Goal: Communication & Community: Ask a question

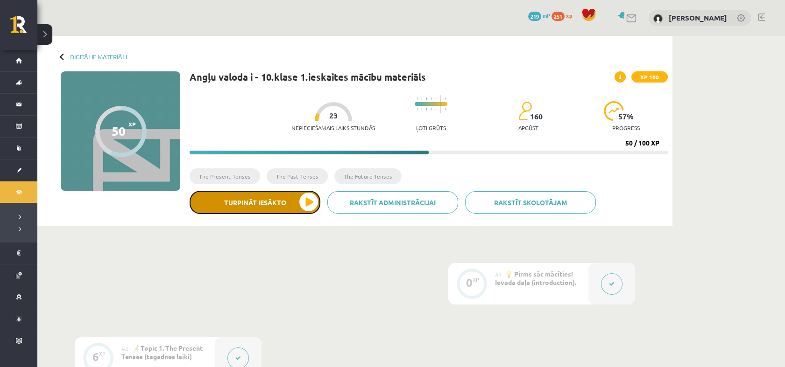
click at [288, 199] on button "Turpināt iesākto" at bounding box center [255, 202] width 131 height 23
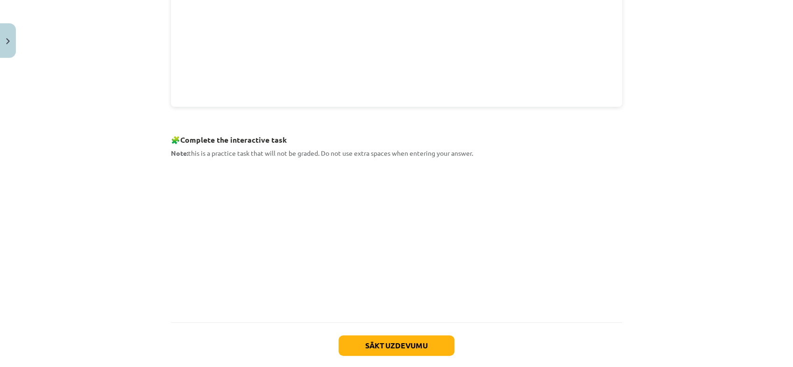
scroll to position [373, 0]
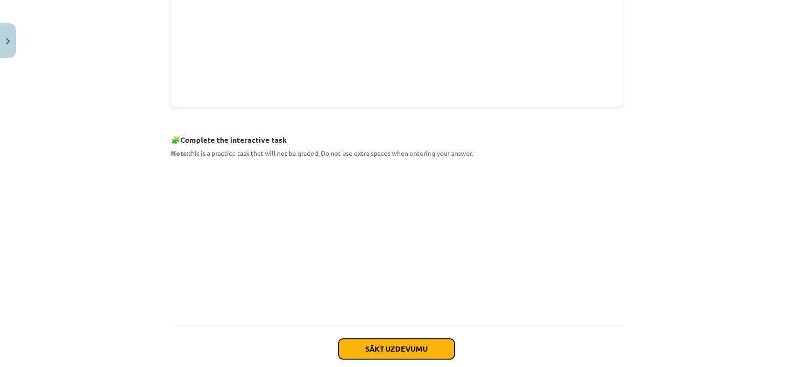
click at [410, 347] on button "Sākt uzdevumu" at bounding box center [396, 349] width 116 height 21
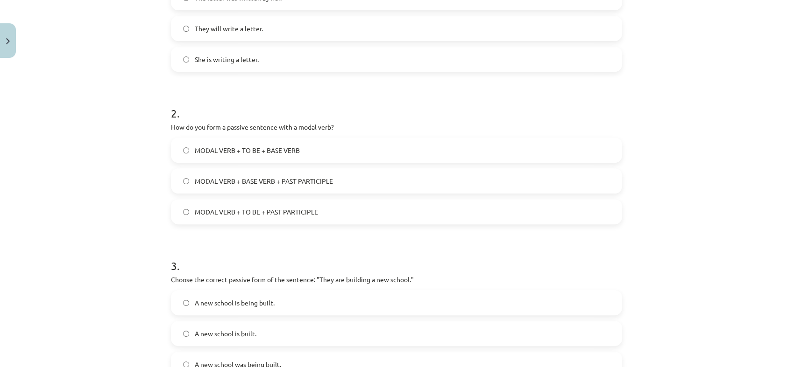
scroll to position [366, 0]
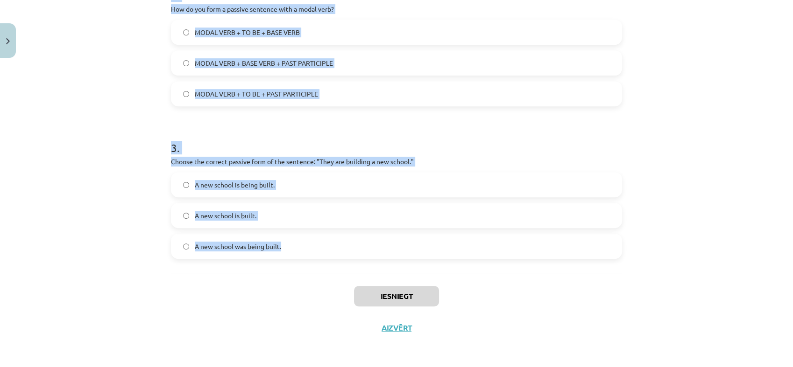
drag, startPoint x: 158, startPoint y: 196, endPoint x: 405, endPoint y: 248, distance: 252.4
click at [405, 248] on div "Mācību tēma: Angļu valoda i - 10.klase 1.ieskaites mācību materiāls #9 📝 Topic …" at bounding box center [396, 183] width 793 height 367
copy form "Which of the following sentences is in the passive voice? The letter was writte…"
click at [80, 96] on div "Mācību tēma: Angļu valoda i - 10.klase 1.ieskaites mācību materiāls #9 📝 Topic …" at bounding box center [396, 183] width 793 height 367
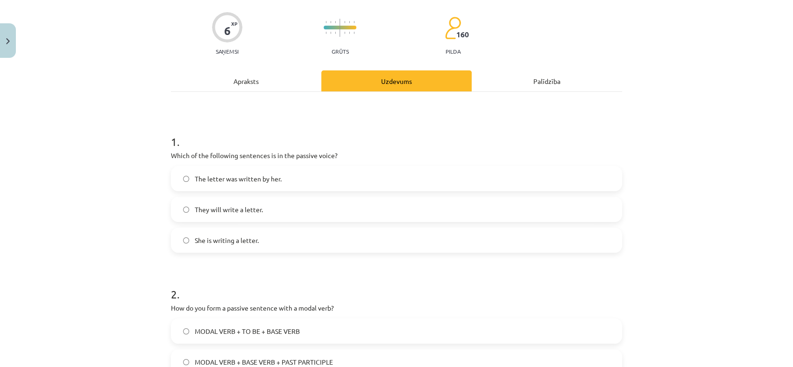
scroll to position [84, 0]
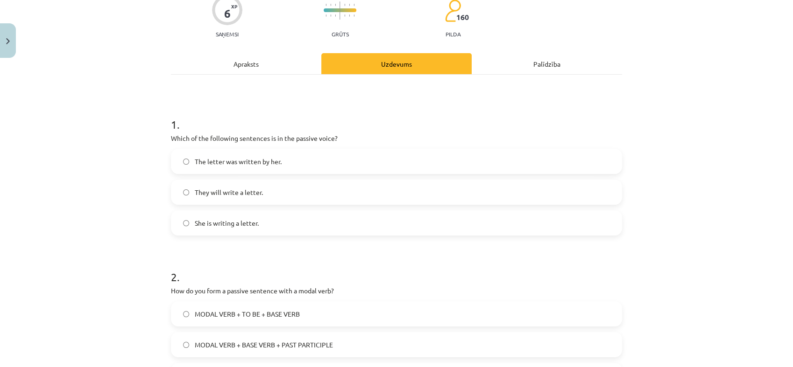
click at [242, 164] on span "The letter was written by her." at bounding box center [238, 162] width 87 height 10
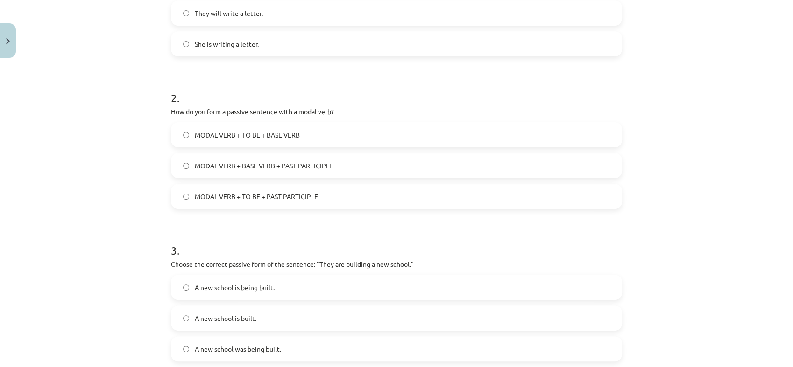
scroll to position [294, 0]
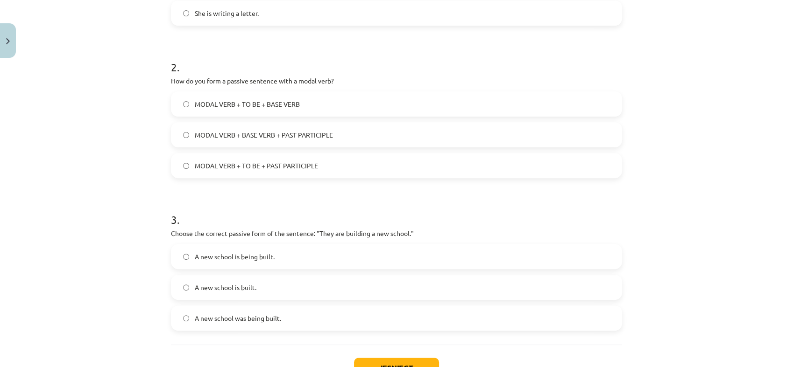
click at [242, 103] on span "MODAL VERB + TO BE + BASE VERB" at bounding box center [247, 104] width 105 height 10
click at [250, 169] on span "MODAL VERB + TO BE + PAST PARTICIPLE" at bounding box center [256, 166] width 123 height 10
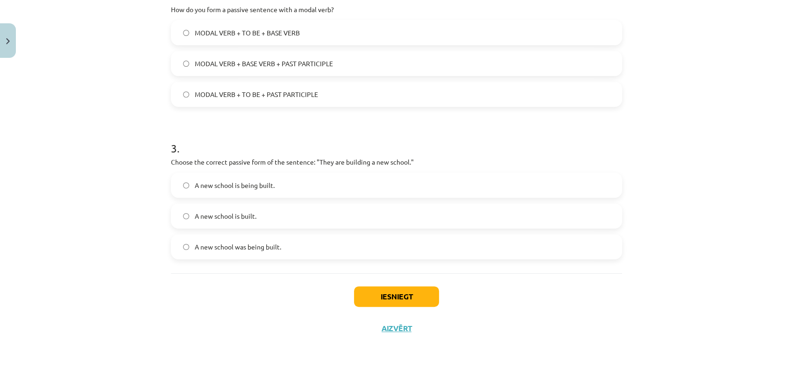
scroll to position [366, 0]
click at [271, 183] on label "A new school is being built." at bounding box center [396, 184] width 449 height 23
click at [406, 297] on button "Iesniegt" at bounding box center [396, 296] width 85 height 21
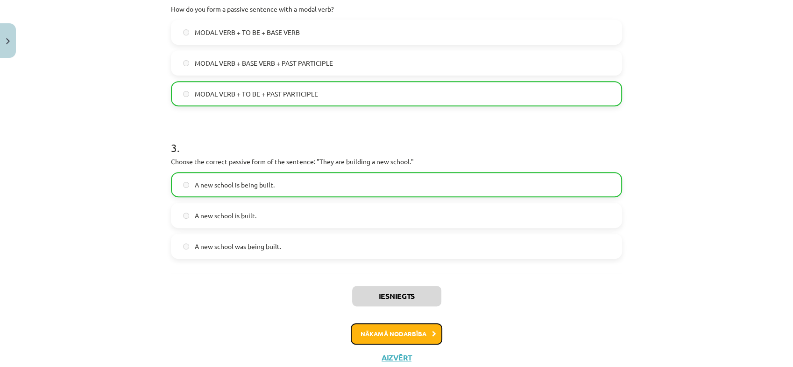
click at [406, 329] on button "Nākamā nodarbība" at bounding box center [397, 334] width 92 height 21
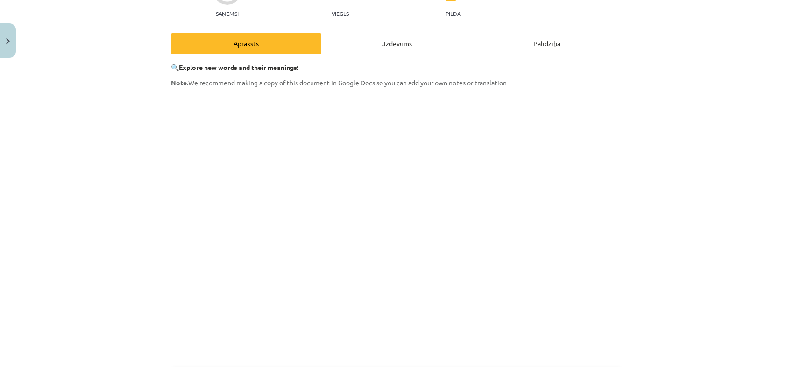
scroll to position [235, 0]
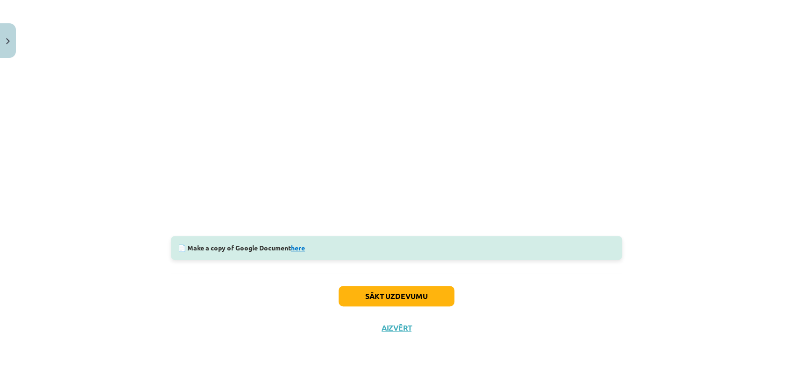
click at [297, 248] on link "here" at bounding box center [298, 248] width 14 height 8
click at [408, 292] on button "Sākt uzdevumu" at bounding box center [396, 296] width 116 height 21
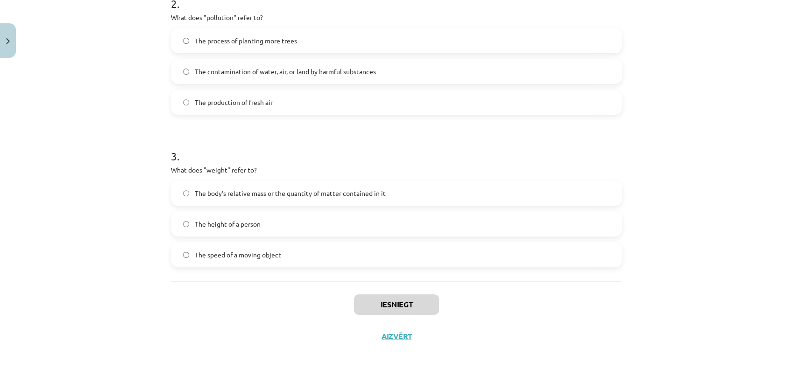
scroll to position [366, 0]
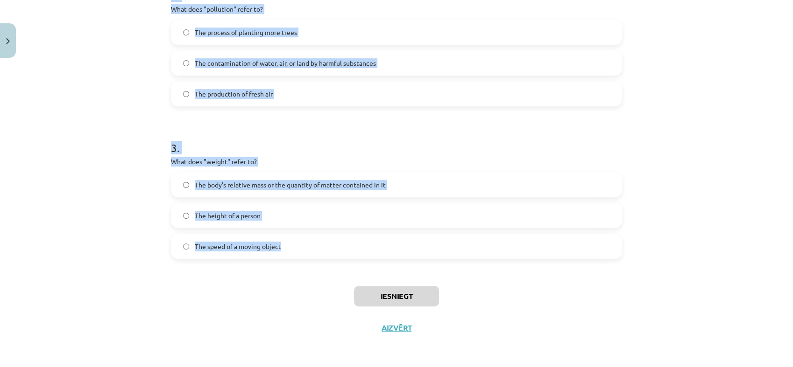
drag, startPoint x: 165, startPoint y: 187, endPoint x: 375, endPoint y: 269, distance: 226.2
click at [375, 269] on div "6 XP Saņemsi Viegls 159 pilda Apraksts Uzdevums Palīdzība 1 . What does "sustai…" at bounding box center [396, 20] width 462 height 648
copy form "1 . What does "sustainable" mean? Something that uses up natural resources quic…"
click at [165, 137] on div "6 XP Saņemsi Viegls 159 pilda Apraksts Uzdevums Palīdzība 1 . What does "sustai…" at bounding box center [396, 20] width 462 height 648
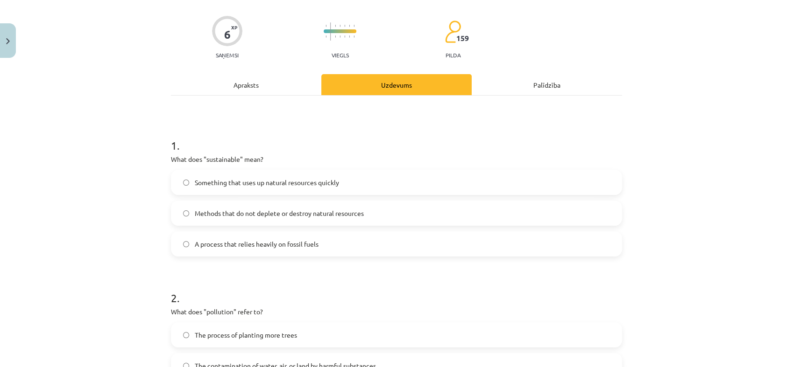
scroll to position [66, 0]
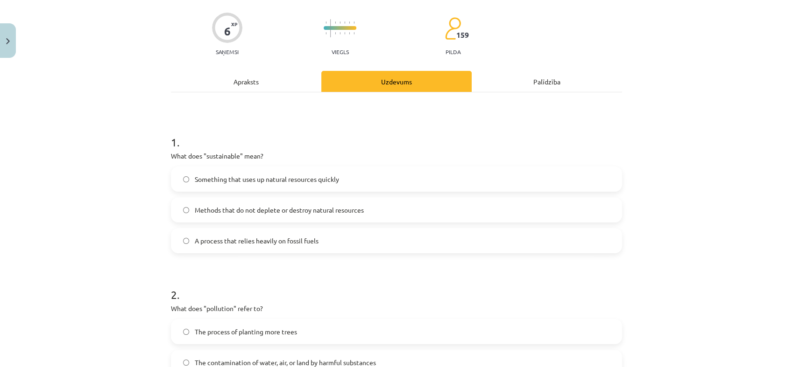
click at [233, 210] on span "Methods that do not deplete or destroy natural resources" at bounding box center [279, 210] width 169 height 10
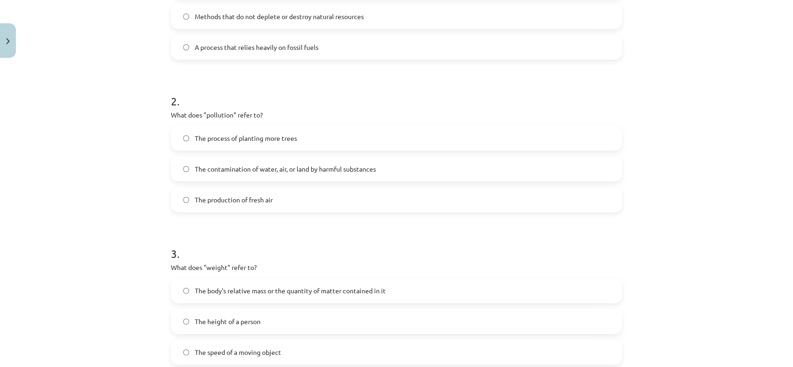
scroll to position [276, 0]
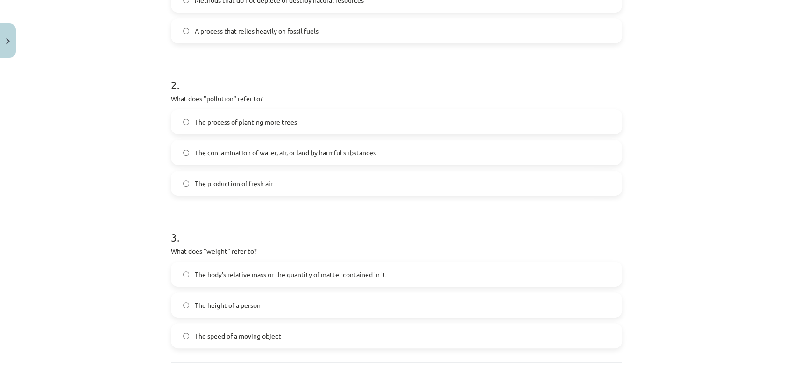
click at [223, 156] on span "The contamination of water, air, or land by harmful substances" at bounding box center [285, 153] width 181 height 10
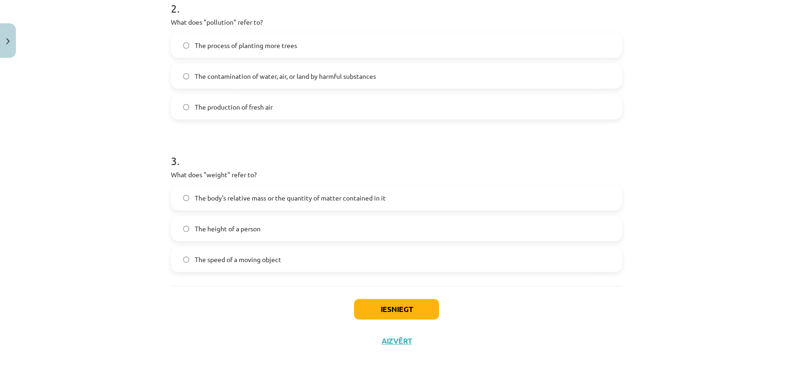
scroll to position [366, 0]
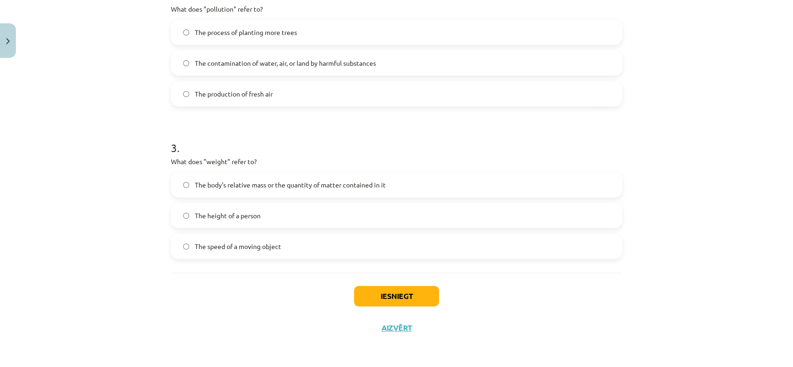
click at [246, 189] on span "The body's relative mass or the quantity of matter contained in it" at bounding box center [290, 185] width 191 height 10
click at [416, 294] on button "Iesniegt" at bounding box center [396, 296] width 85 height 21
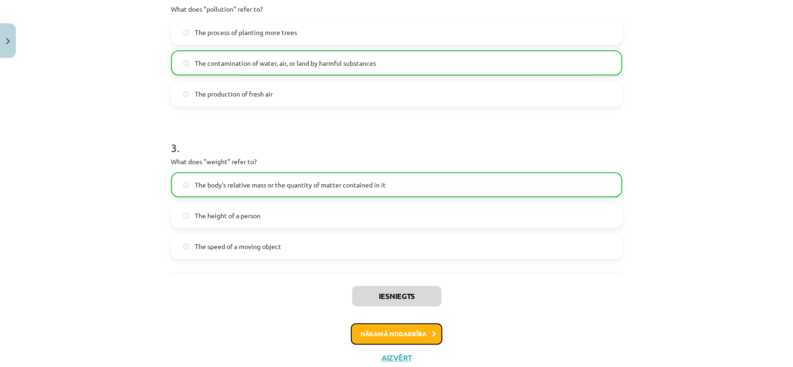
click at [426, 334] on button "Nākamā nodarbība" at bounding box center [397, 334] width 92 height 21
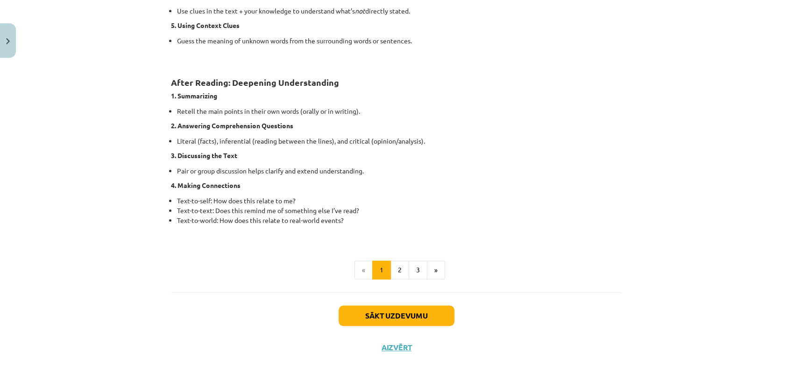
scroll to position [695, 0]
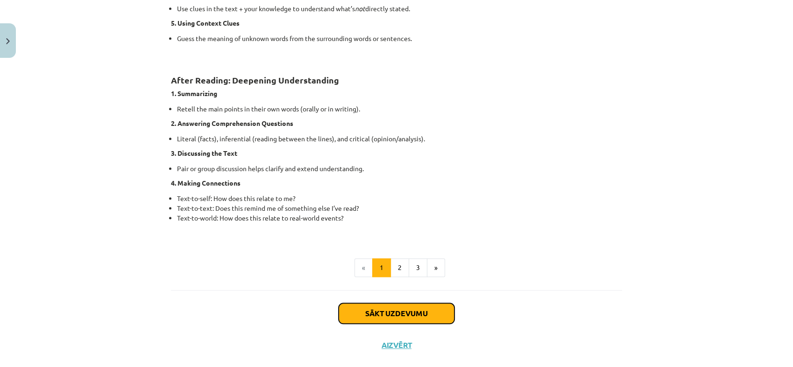
click at [424, 313] on button "Sākt uzdevumu" at bounding box center [396, 313] width 116 height 21
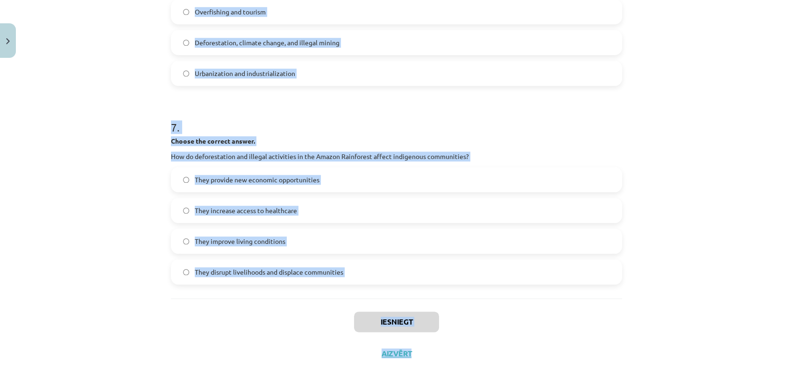
scroll to position [1053, 0]
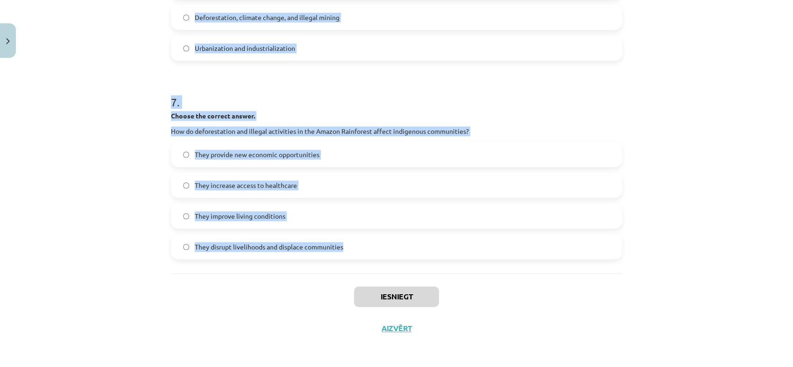
drag, startPoint x: 162, startPoint y: 188, endPoint x: 502, endPoint y: 250, distance: 345.9
copy form "1 . Choose whether the sentence is True or False. The Amazon Rainforest is ofte…"
click at [93, 70] on div "Mācību tēma: Angļu valoda i - 10.klase 1.ieskaites mācību materiāls #11 📖 🎧 Top…" at bounding box center [396, 183] width 793 height 367
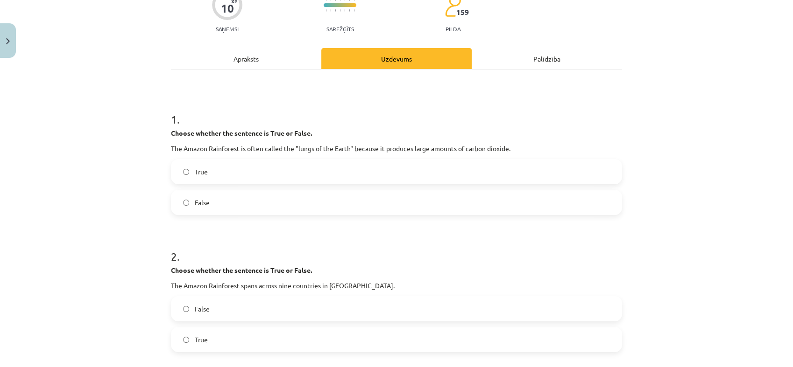
scroll to position [120, 0]
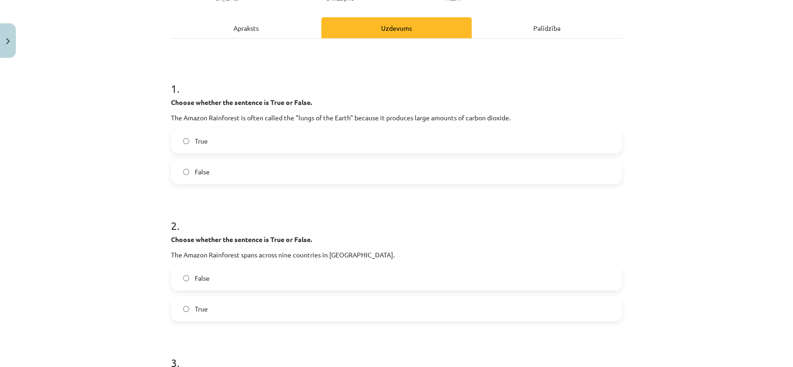
click at [198, 162] on label "False" at bounding box center [396, 171] width 449 height 23
click at [217, 306] on label "True" at bounding box center [396, 308] width 449 height 23
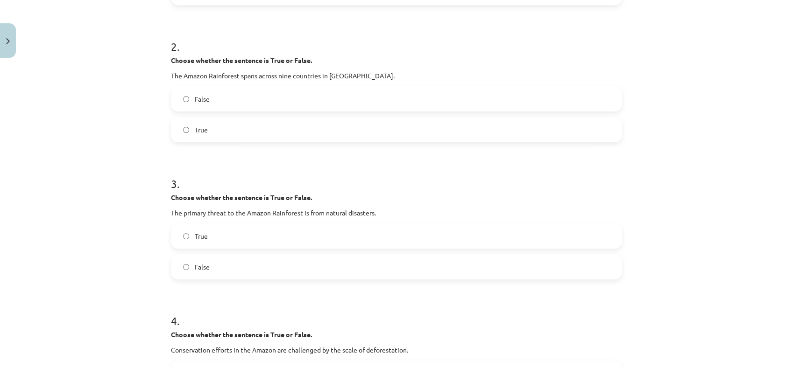
scroll to position [310, 0]
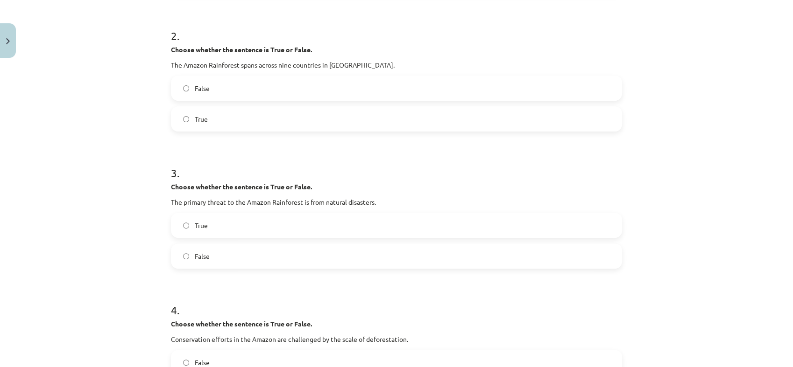
click at [203, 256] on span "False" at bounding box center [202, 257] width 15 height 10
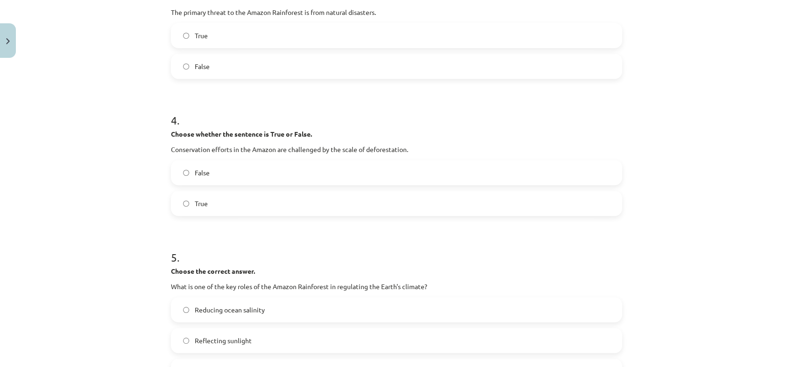
scroll to position [501, 0]
click at [223, 200] on label "True" at bounding box center [396, 201] width 449 height 23
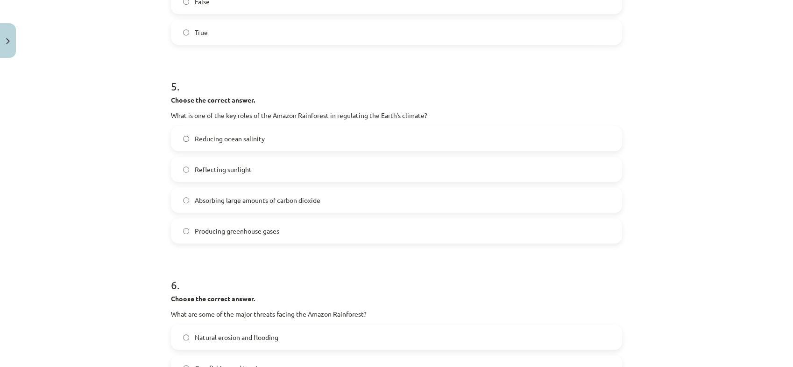
scroll to position [699, 0]
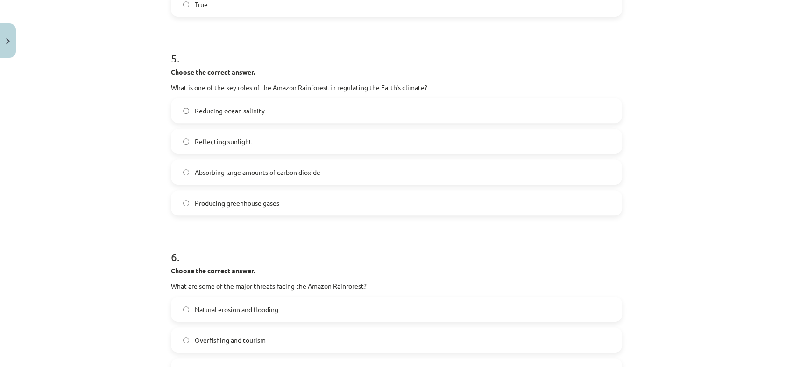
click at [229, 175] on span "Absorbing large amounts of carbon dioxide" at bounding box center [258, 173] width 126 height 10
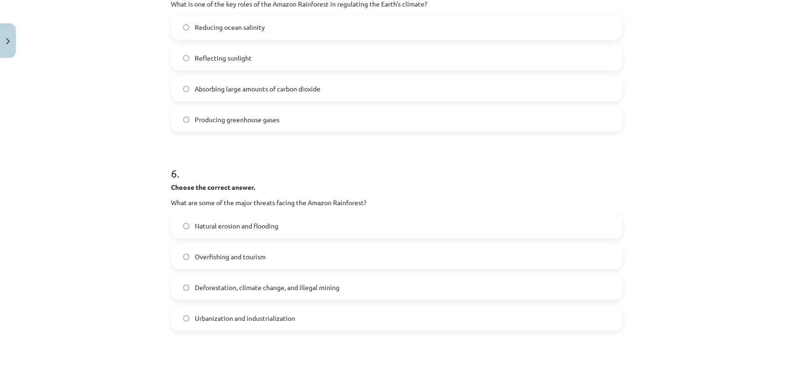
scroll to position [789, 0]
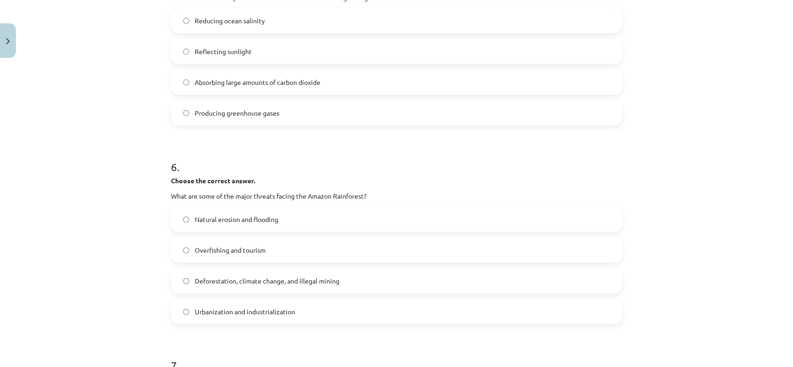
click at [243, 276] on span "Deforestation, climate change, and illegal mining" at bounding box center [267, 281] width 145 height 10
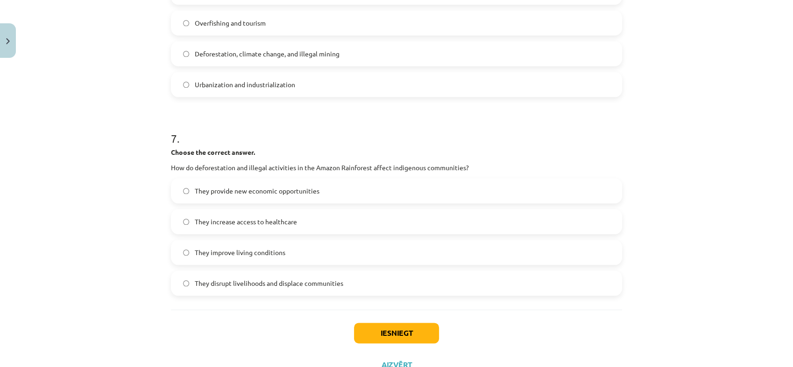
scroll to position [1023, 0]
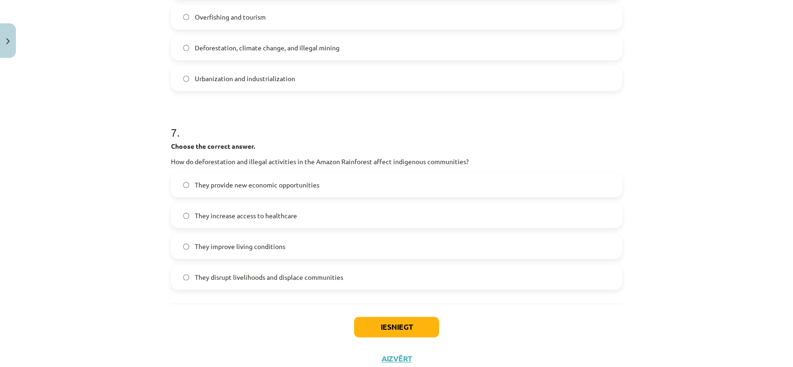
click at [274, 287] on label "They disrupt livelihoods and displace communities" at bounding box center [396, 277] width 449 height 23
click at [404, 332] on button "Iesniegt" at bounding box center [396, 327] width 85 height 21
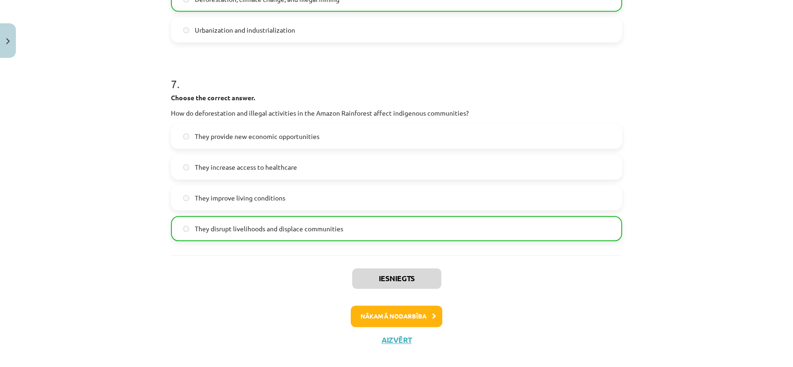
scroll to position [1083, 0]
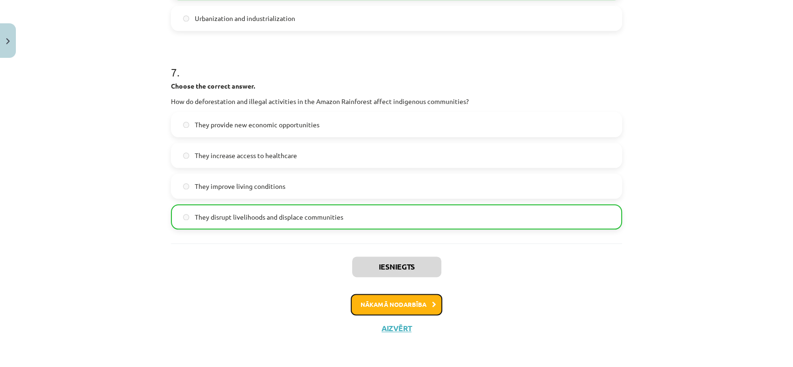
click at [417, 305] on button "Nākamā nodarbība" at bounding box center [397, 304] width 92 height 21
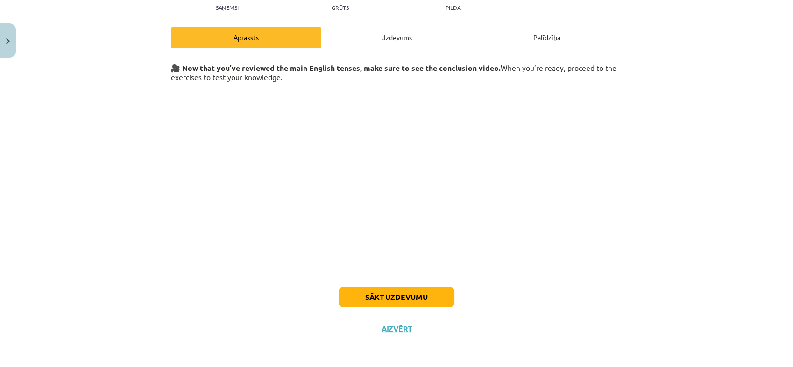
scroll to position [111, 0]
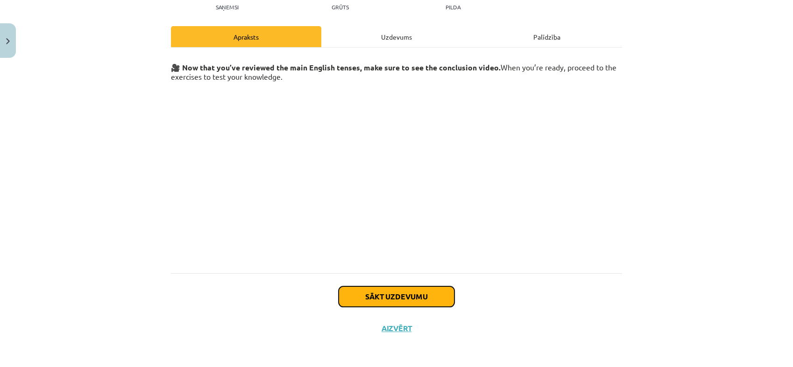
click at [417, 305] on button "Sākt uzdevumu" at bounding box center [396, 297] width 116 height 21
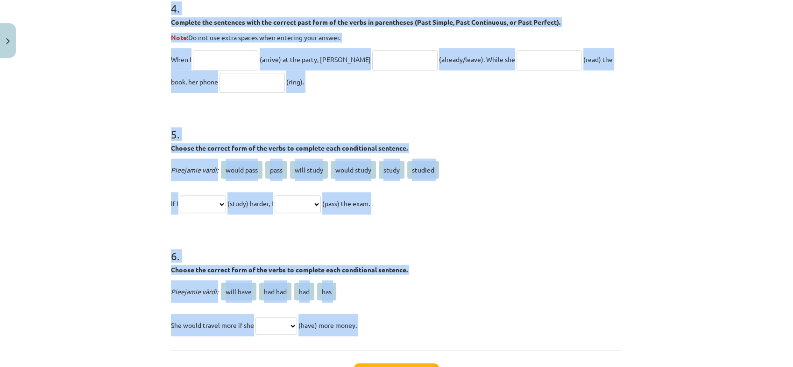
scroll to position [779, 0]
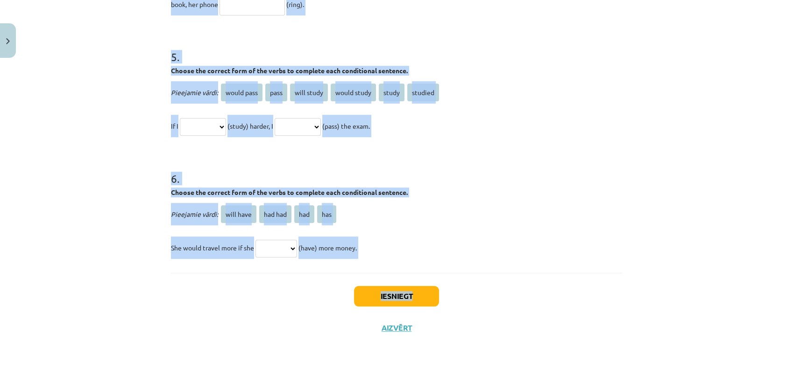
drag, startPoint x: 169, startPoint y: 178, endPoint x: 422, endPoint y: 261, distance: 266.8
copy form "1 . Choose the correct passive voice form for each sentence. The chef prepares …"
click at [120, 104] on div "Mācību tēma: Angļu valoda i - 10.klase 1.ieskaites mācību materiāls #12 ✅ Final…" at bounding box center [396, 183] width 793 height 367
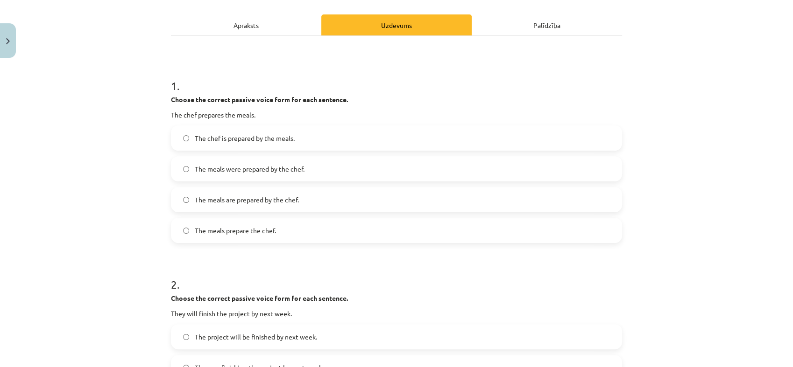
scroll to position [141, 0]
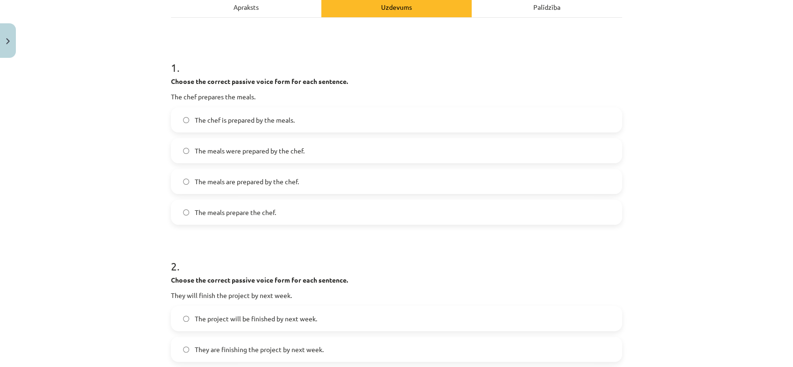
click at [237, 176] on label "The meals are prepared by the chef." at bounding box center [396, 181] width 449 height 23
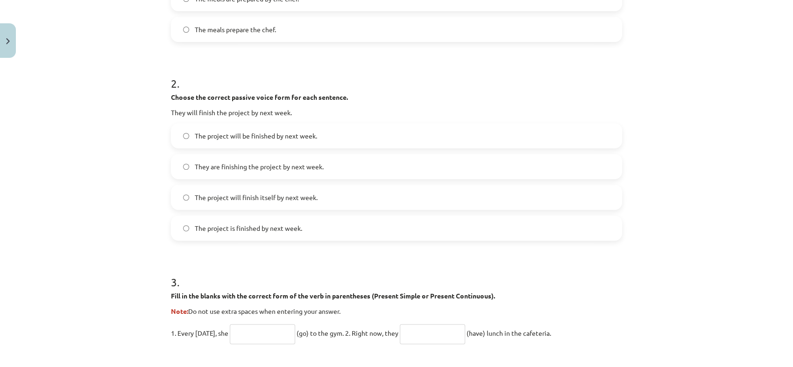
scroll to position [333, 0]
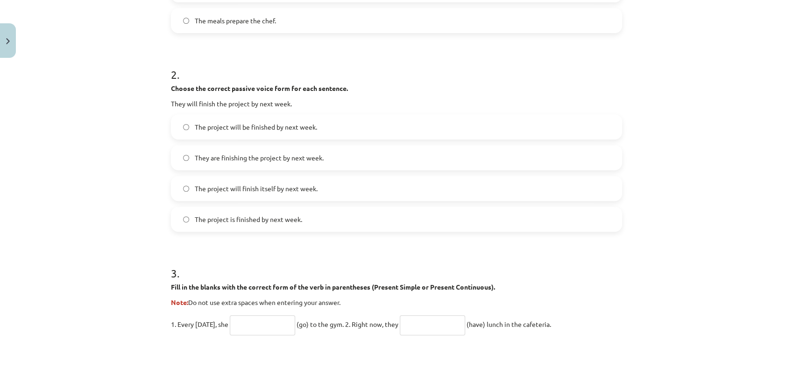
click at [244, 128] on span "The project will be finished by next week." at bounding box center [256, 127] width 122 height 10
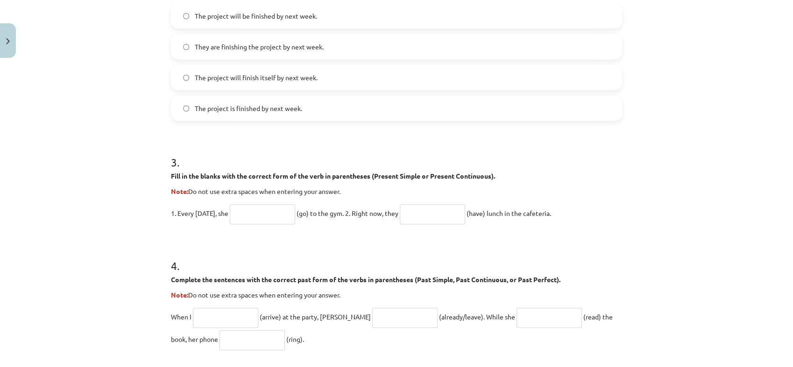
scroll to position [444, 0]
click at [282, 216] on input "text" at bounding box center [262, 214] width 65 height 20
type input "****"
click at [454, 211] on input "text" at bounding box center [432, 214] width 65 height 20
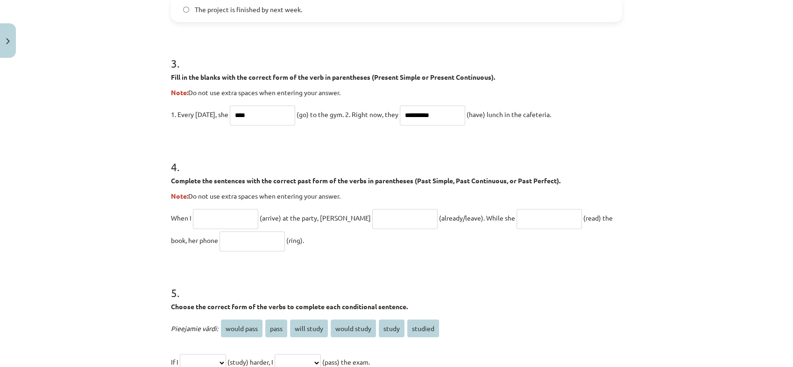
scroll to position [546, 0]
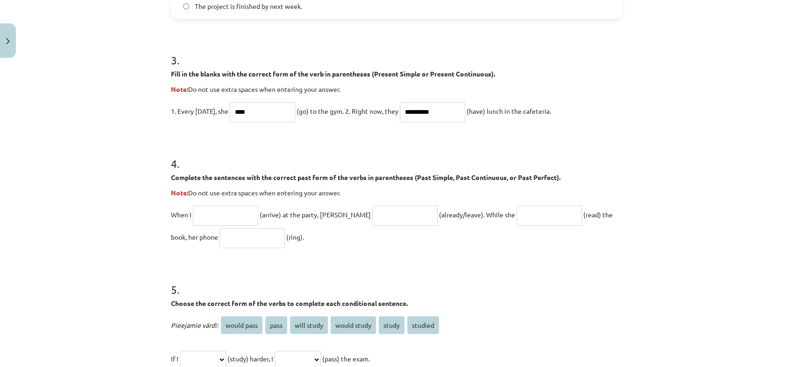
type input "**********"
click at [220, 212] on input "text" at bounding box center [225, 216] width 65 height 20
type input "*******"
click at [380, 218] on input "text" at bounding box center [404, 216] width 65 height 20
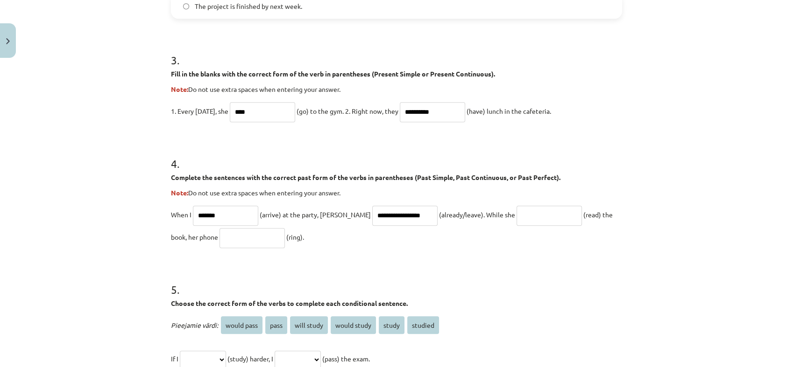
type input "**********"
click at [533, 218] on input "text" at bounding box center [548, 216] width 65 height 20
type input "*"
type input "**********"
click at [219, 239] on input "text" at bounding box center [251, 238] width 65 height 20
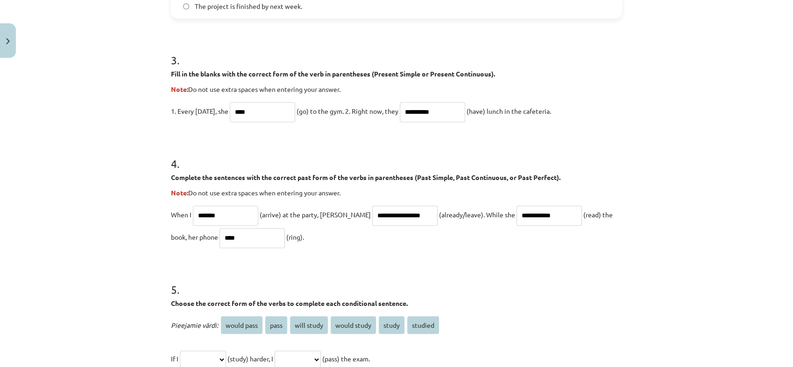
type input "****"
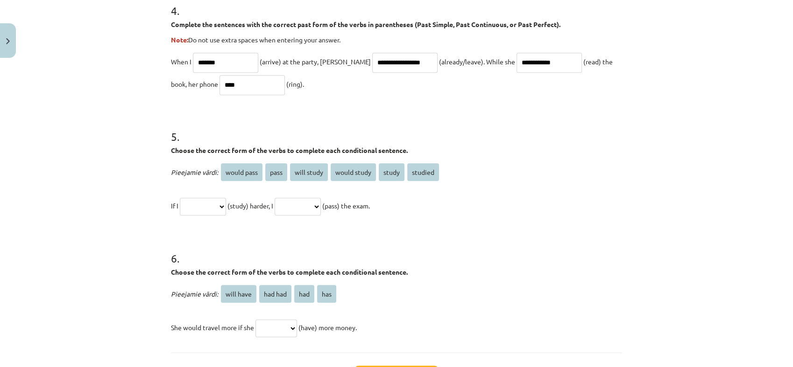
scroll to position [703, 0]
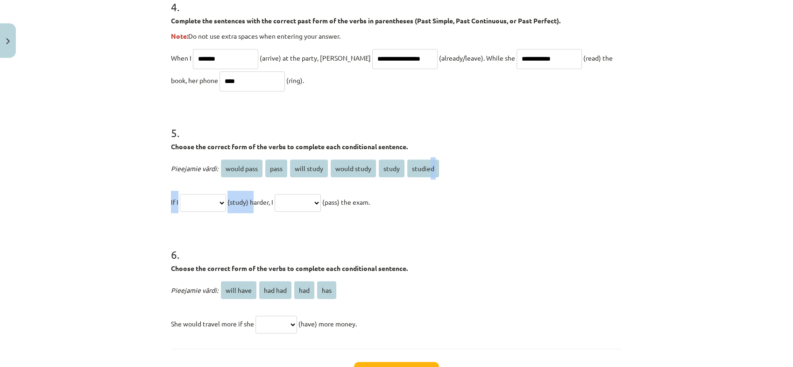
drag, startPoint x: 428, startPoint y: 170, endPoint x: 259, endPoint y: 206, distance: 172.3
click at [259, 206] on div "**********" at bounding box center [396, 185] width 451 height 56
click at [424, 161] on span "studied" at bounding box center [423, 169] width 32 height 18
click at [422, 165] on span "studied" at bounding box center [423, 169] width 32 height 18
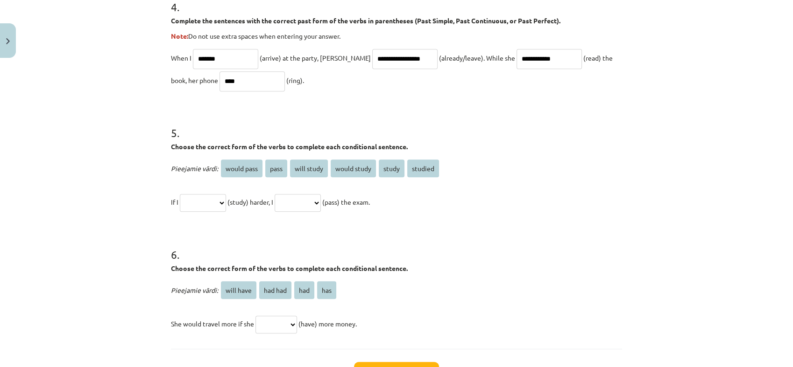
click at [198, 206] on select "**********" at bounding box center [203, 203] width 46 height 18
select select "*******"
click at [180, 194] on select "**********" at bounding box center [203, 203] width 46 height 18
click at [305, 204] on select "**********" at bounding box center [298, 203] width 46 height 18
click at [321, 200] on select "**********" at bounding box center [298, 203] width 46 height 18
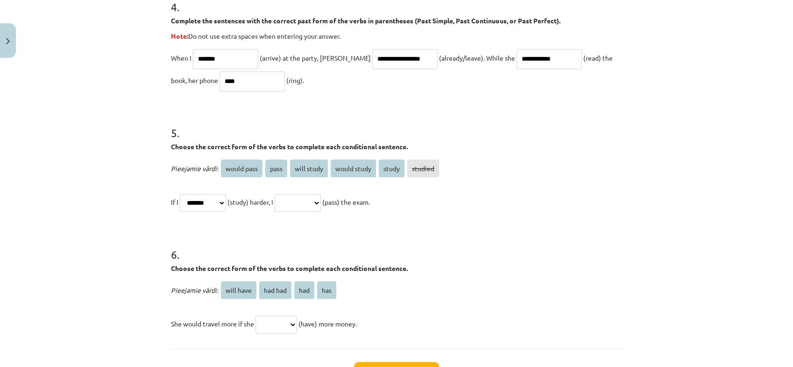
select select "**********"
click at [286, 194] on select "**********" at bounding box center [298, 203] width 46 height 18
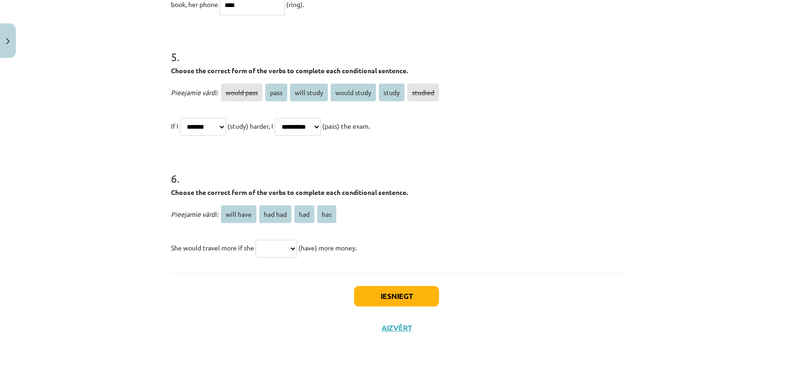
click at [288, 250] on select "********* ******* *** ***" at bounding box center [276, 249] width 42 height 18
select select "***"
click at [255, 240] on select "********* ******* *** ***" at bounding box center [276, 249] width 42 height 18
click at [425, 291] on button "Iesniegt" at bounding box center [396, 296] width 85 height 21
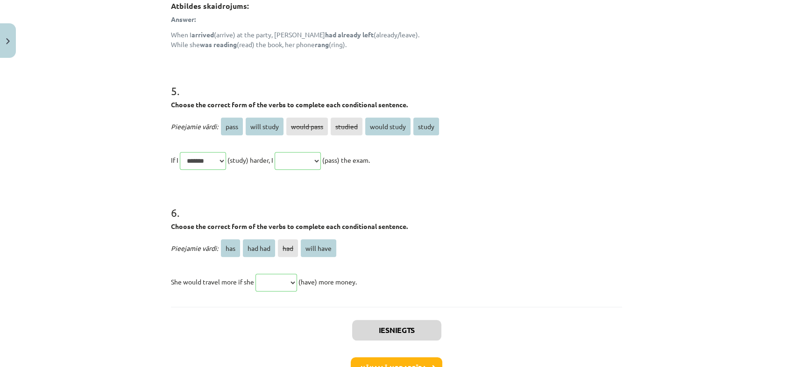
scroll to position [945, 0]
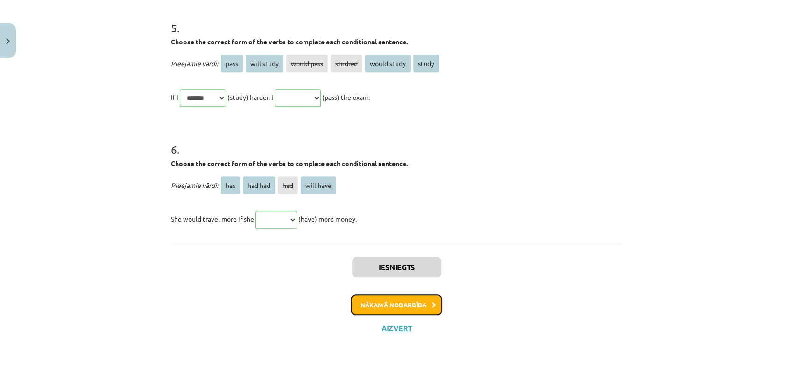
click at [418, 303] on button "Nākamā nodarbība" at bounding box center [397, 305] width 92 height 21
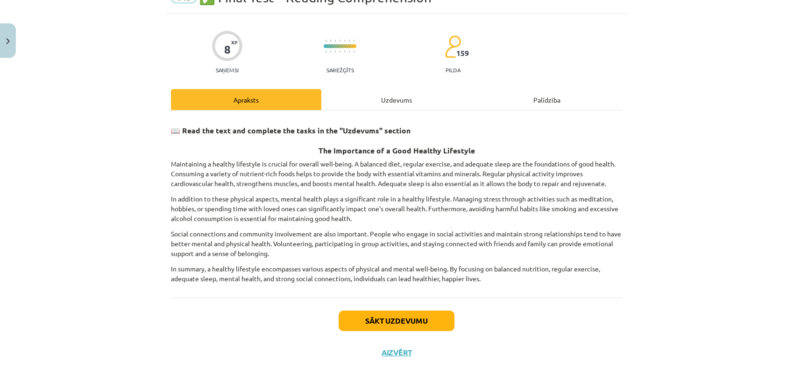
scroll to position [71, 0]
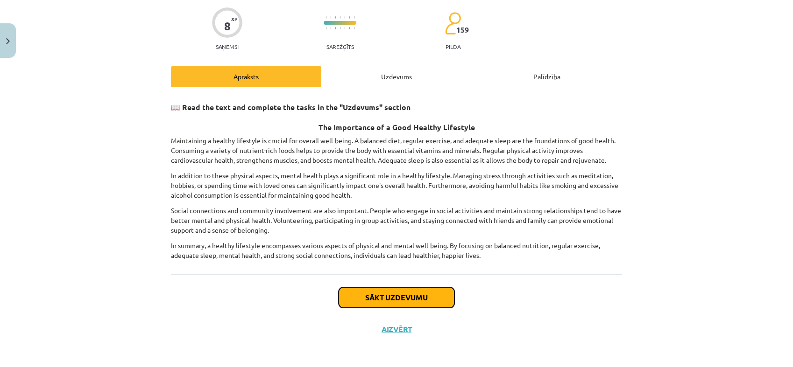
click at [407, 292] on button "Sākt uzdevumu" at bounding box center [396, 298] width 116 height 21
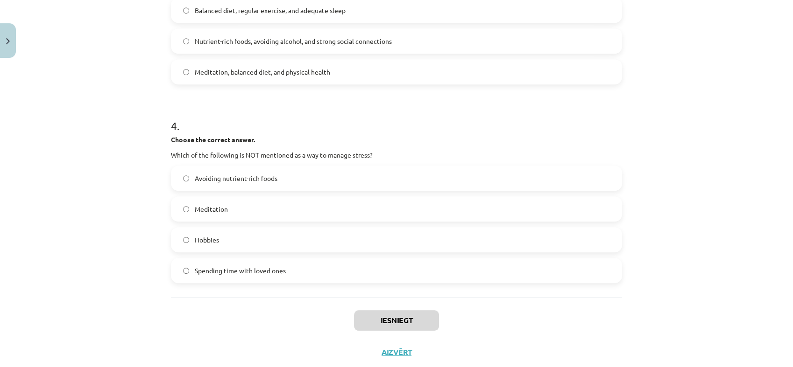
scroll to position [580, 0]
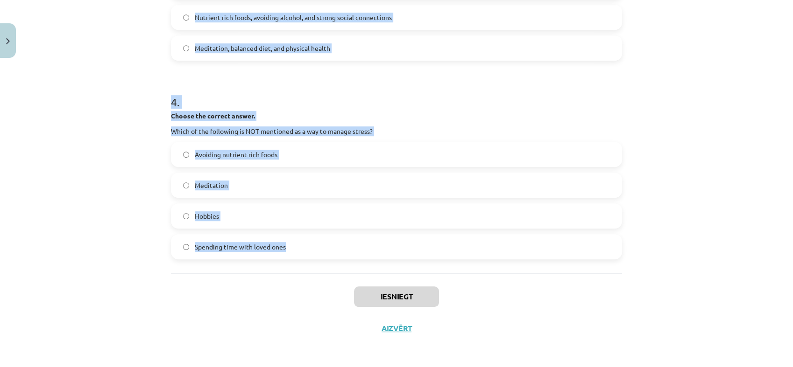
drag, startPoint x: 152, startPoint y: 158, endPoint x: 541, endPoint y: 261, distance: 402.8
click at [541, 261] on div "Mācību tēma: Angļu valoda i - 10.klase 1.ieskaites mācību materiāls #13 ✅ Final…" at bounding box center [396, 183] width 793 height 367
copy form "1 . Choose whether the sentence is True or False. A healthy lifestyle only focu…"
click at [39, 166] on div "Mācību tēma: Angļu valoda i - 10.klase 1.ieskaites mācību materiāls #13 ✅ Final…" at bounding box center [396, 183] width 793 height 367
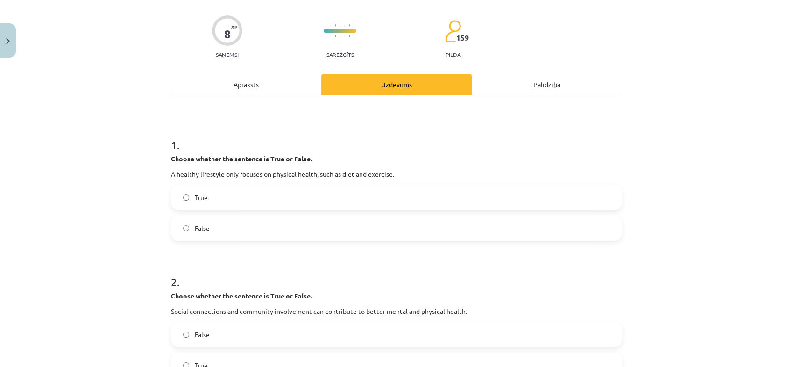
scroll to position [70, 0]
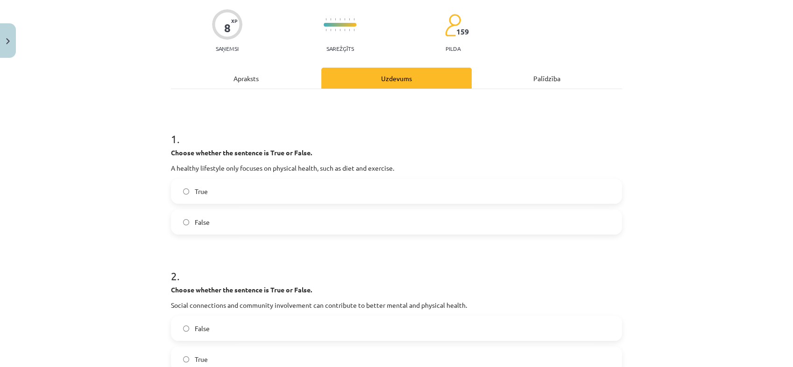
click at [213, 224] on label "False" at bounding box center [396, 222] width 449 height 23
click at [211, 353] on label "True" at bounding box center [396, 359] width 449 height 23
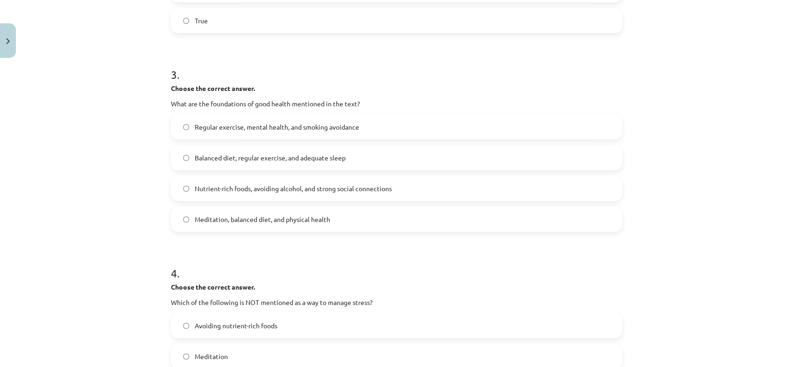
scroll to position [465, 0]
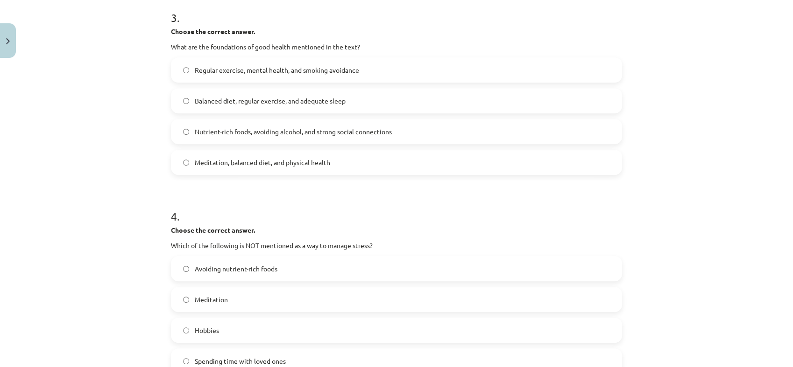
click at [240, 99] on span "Balanced diet, regular exercise, and adequate sleep" at bounding box center [270, 101] width 151 height 10
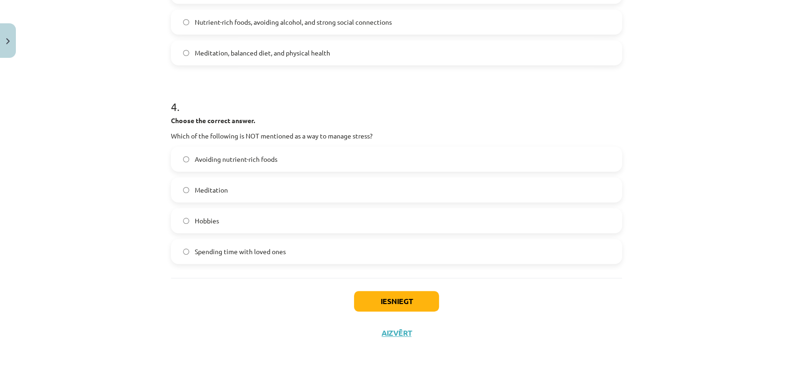
scroll to position [580, 0]
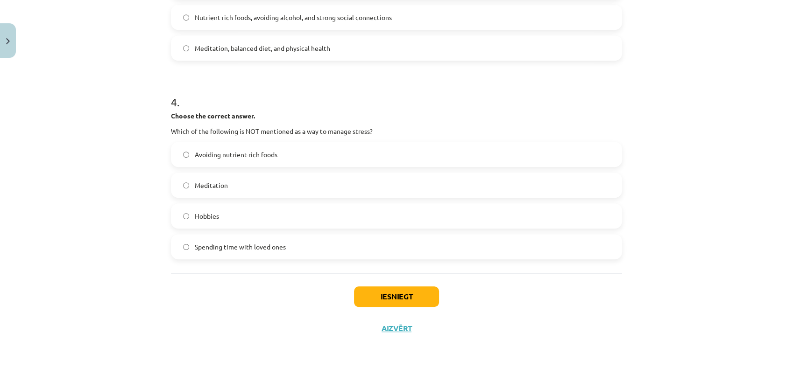
click at [235, 154] on span "Avoiding nutrient-rich foods" at bounding box center [236, 155] width 83 height 10
click at [401, 295] on button "Iesniegt" at bounding box center [396, 297] width 85 height 21
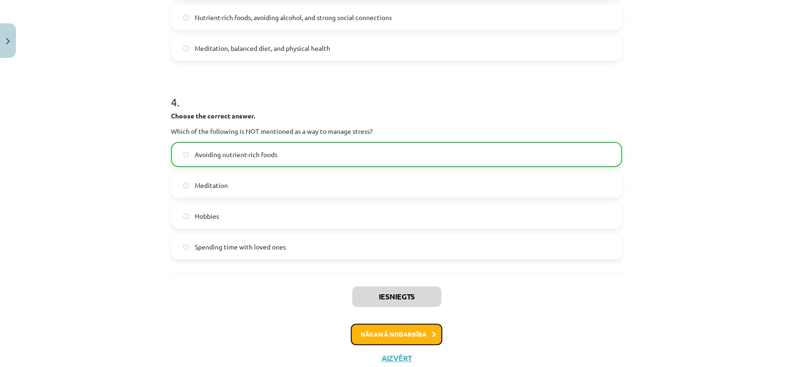
click at [409, 338] on button "Nākamā nodarbība" at bounding box center [397, 334] width 92 height 21
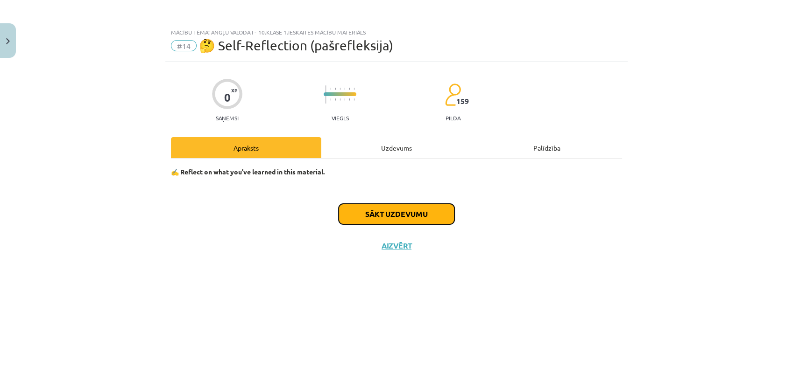
click at [405, 213] on button "Sākt uzdevumu" at bounding box center [396, 214] width 116 height 21
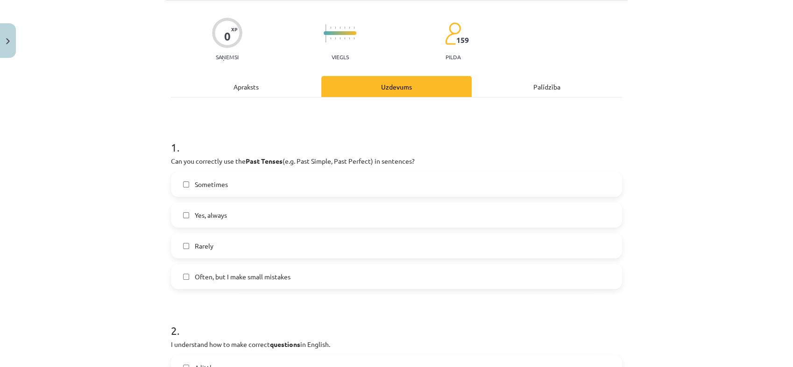
scroll to position [62, 0]
click at [260, 282] on label "Often, but I make small mistakes" at bounding box center [396, 276] width 449 height 23
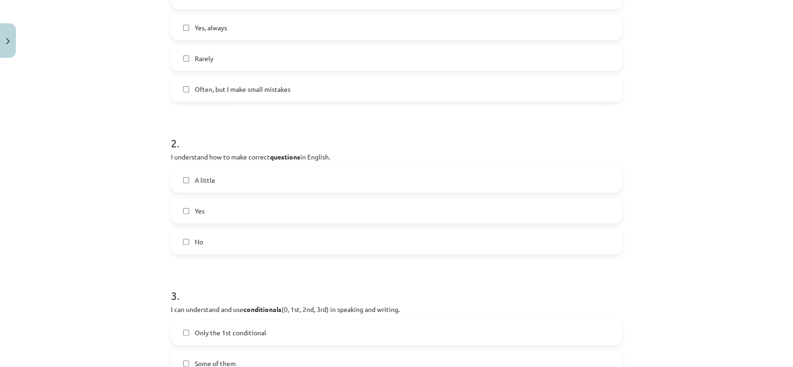
scroll to position [248, 0]
click at [265, 213] on label "Yes" at bounding box center [396, 211] width 449 height 23
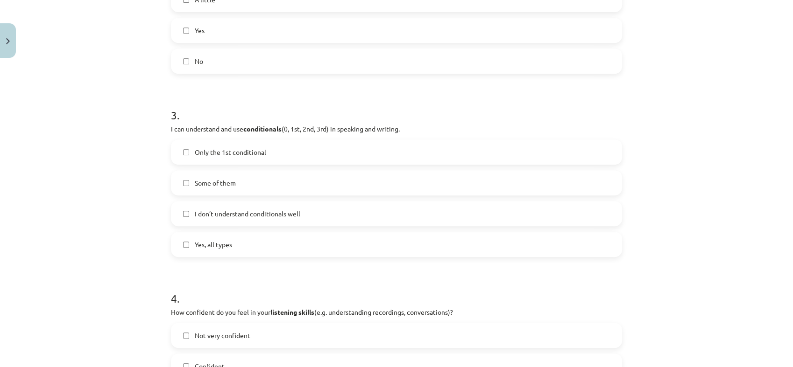
scroll to position [429, 0]
click at [270, 180] on label "Some of them" at bounding box center [396, 182] width 449 height 23
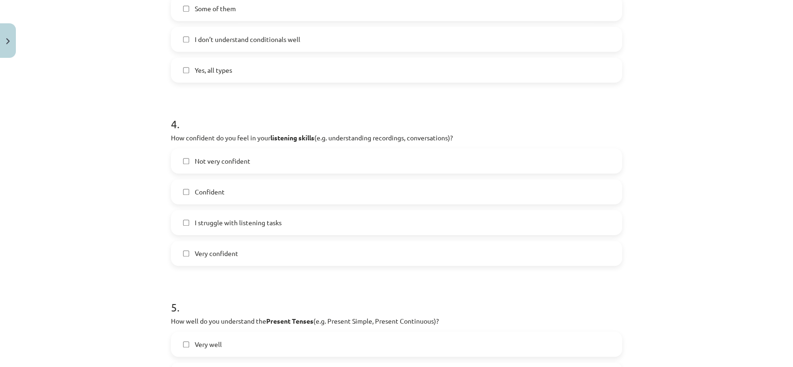
scroll to position [613, 0]
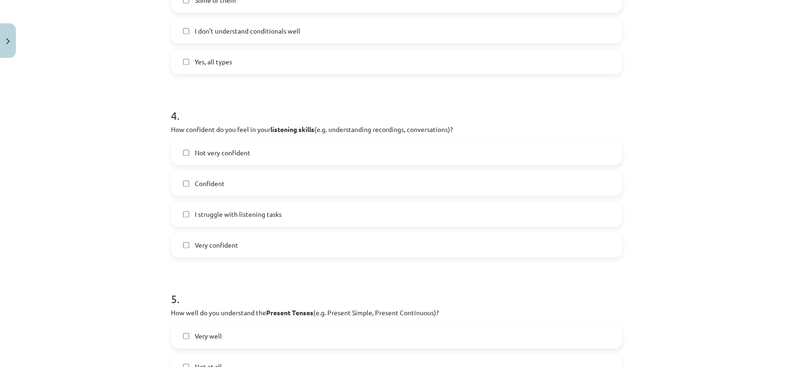
drag, startPoint x: 309, startPoint y: 260, endPoint x: 317, endPoint y: 271, distance: 13.7
click at [317, 271] on form "1 . Can you correctly use the Past Tenses (e.g. Past Simple, Past Perfect) in s…" at bounding box center [396, 98] width 451 height 1051
click at [290, 213] on label "I struggle with listening tasks" at bounding box center [396, 214] width 449 height 23
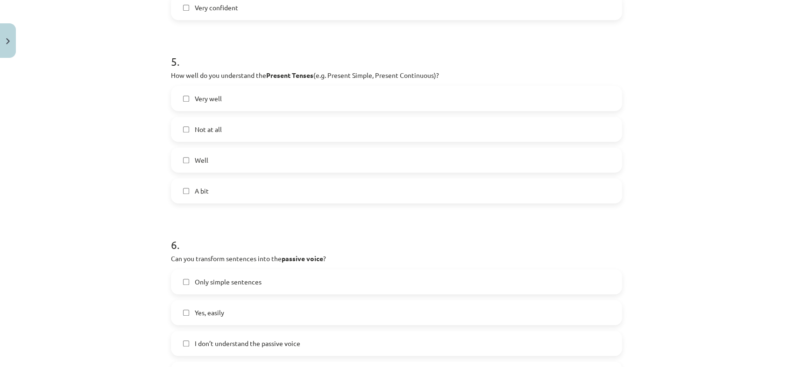
scroll to position [851, 0]
click at [240, 102] on label "Very well" at bounding box center [396, 97] width 449 height 23
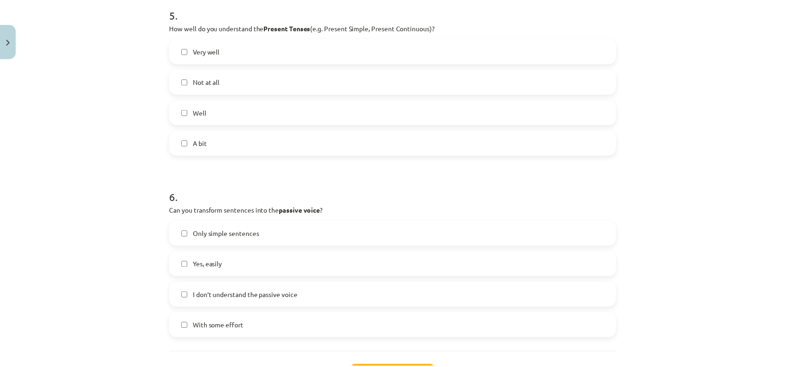
scroll to position [978, 0]
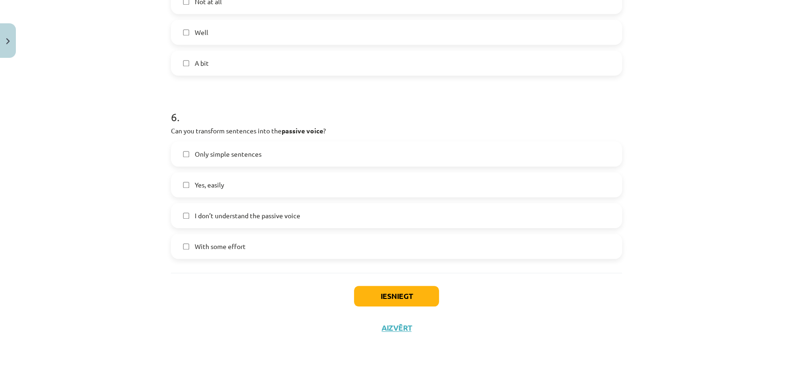
click at [272, 184] on label "Yes, easily" at bounding box center [396, 184] width 449 height 23
click at [378, 303] on button "Iesniegt" at bounding box center [396, 296] width 85 height 21
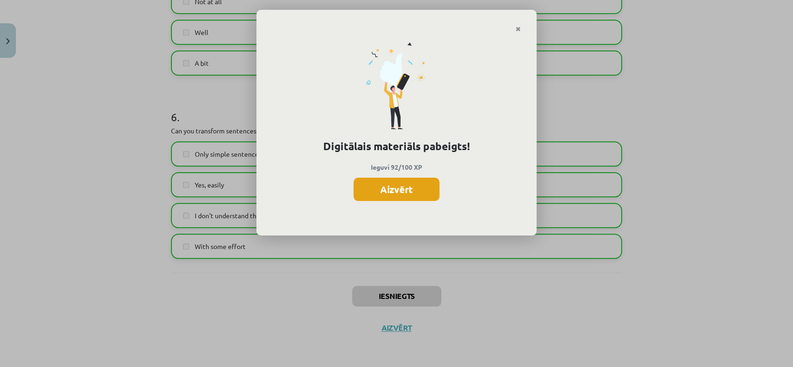
click at [416, 187] on button "Aizvērt" at bounding box center [396, 189] width 86 height 23
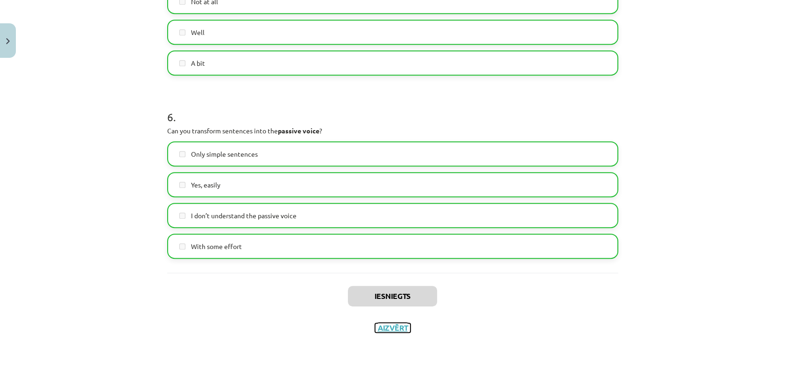
click at [382, 332] on button "Aizvērt" at bounding box center [392, 328] width 35 height 9
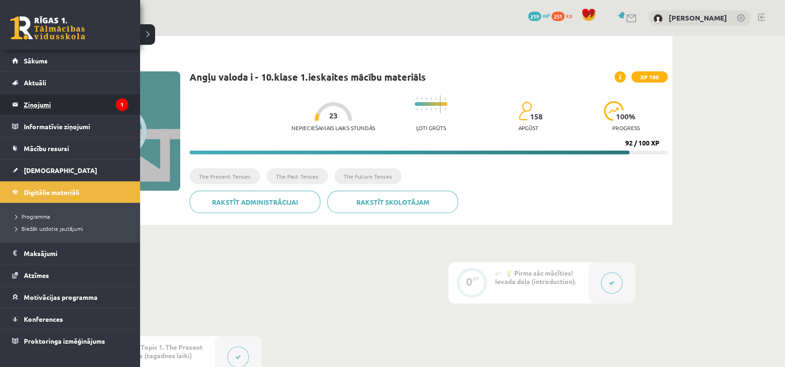
click at [33, 97] on legend "Ziņojumi 1" at bounding box center [76, 104] width 105 height 21
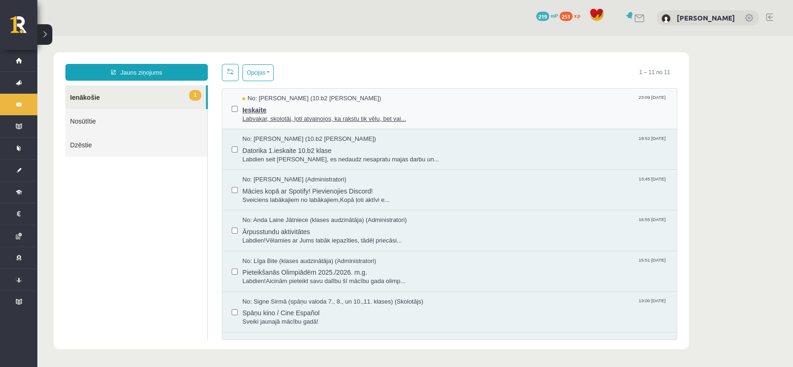
click at [264, 115] on span "Labvakar, skolotāj, ļoti atvainojos, ka rakstu tik vēlu, bet vai..." at bounding box center [454, 119] width 425 height 9
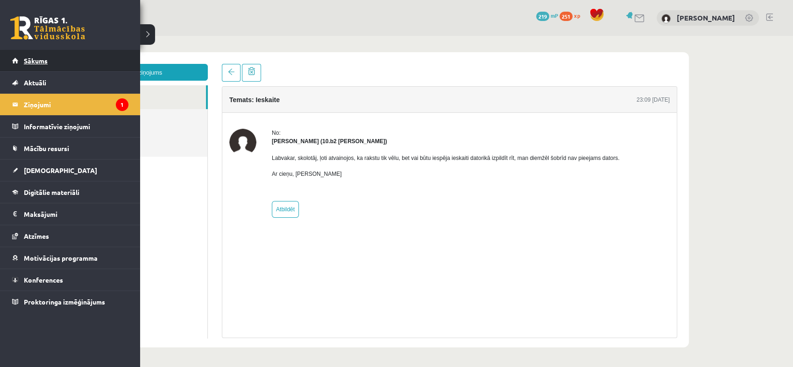
click at [24, 57] on span "Sākums" at bounding box center [36, 60] width 24 height 8
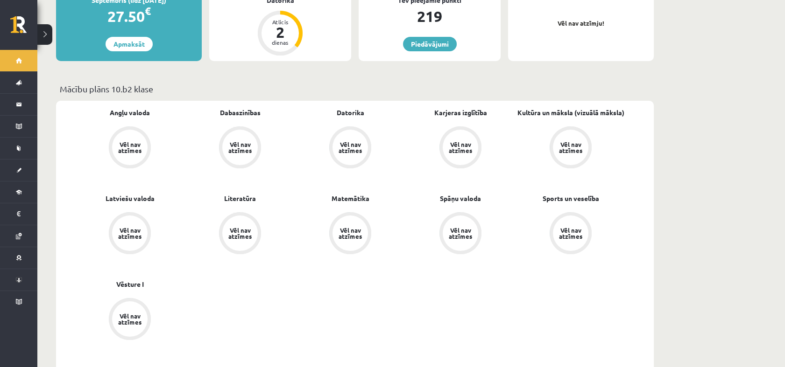
scroll to position [239, 0]
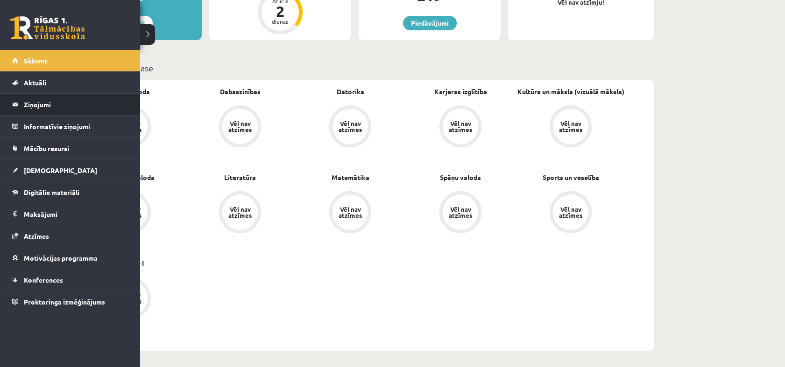
click at [36, 107] on legend "Ziņojumi 0" at bounding box center [76, 104] width 105 height 21
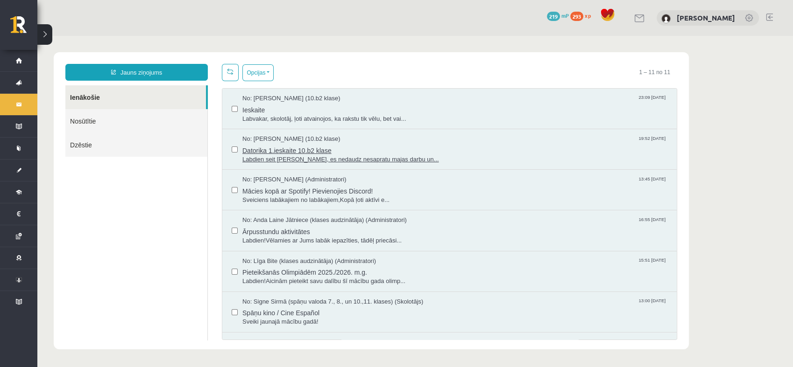
click at [359, 155] on span "Labdien seit Samanta Niedre, es nedaudz nesapratu majas darbu un..." at bounding box center [454, 159] width 425 height 9
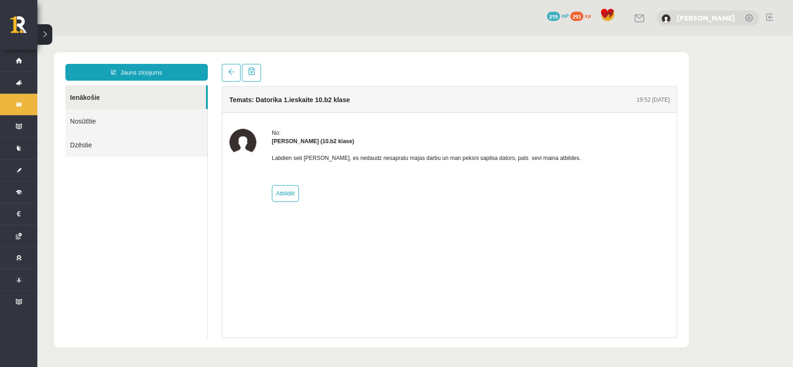
click at [684, 14] on link "[PERSON_NAME]" at bounding box center [705, 17] width 58 height 9
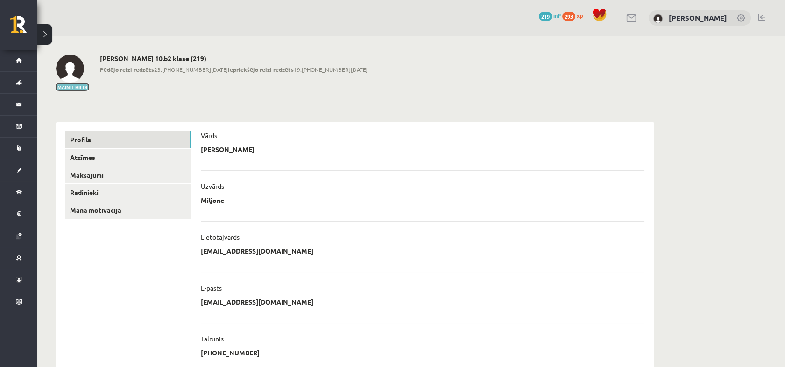
click at [67, 86] on button "Mainīt bildi" at bounding box center [72, 87] width 33 height 6
click at [71, 86] on button "Mainīt bildi" at bounding box center [72, 87] width 33 height 6
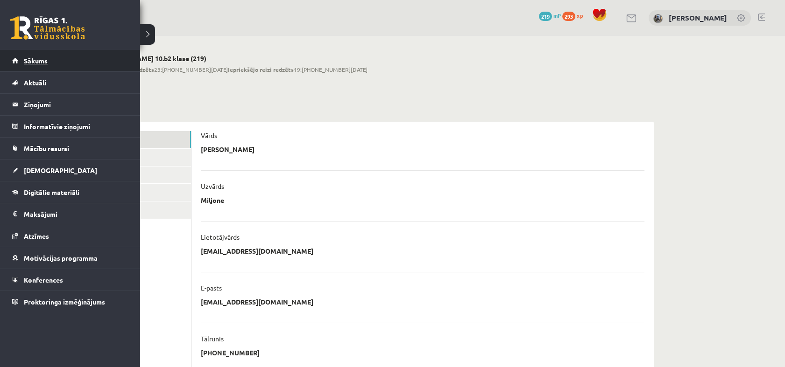
click at [19, 59] on link "Sākums" at bounding box center [70, 60] width 116 height 21
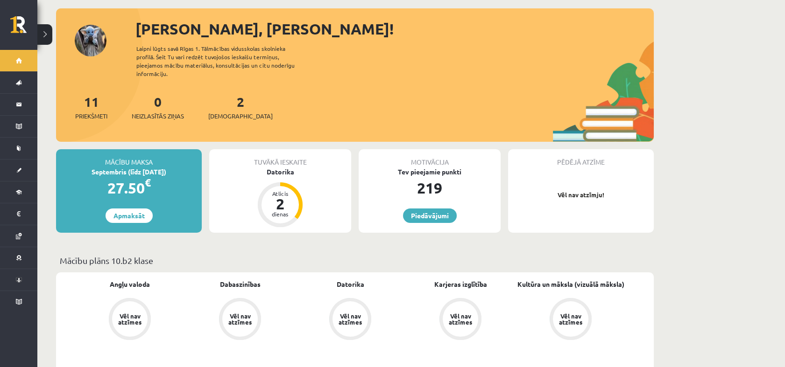
scroll to position [37, 0]
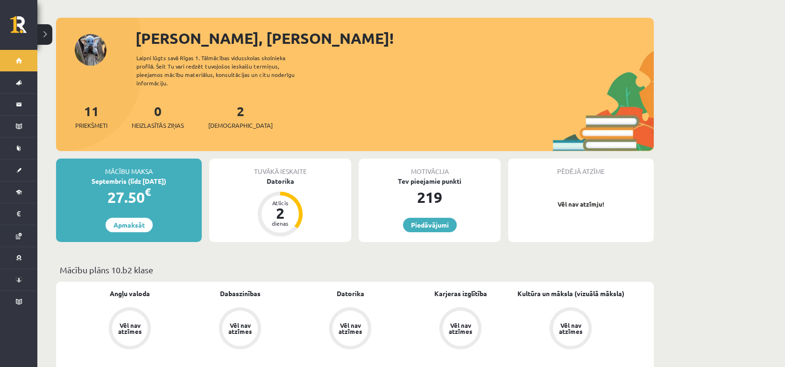
click at [304, 195] on div "Tuvākā ieskaite [GEOGRAPHIC_DATA] Atlicis 2 dienas" at bounding box center [280, 201] width 142 height 84
click at [280, 196] on div "Atlicis 2 dienas" at bounding box center [279, 214] width 37 height 37
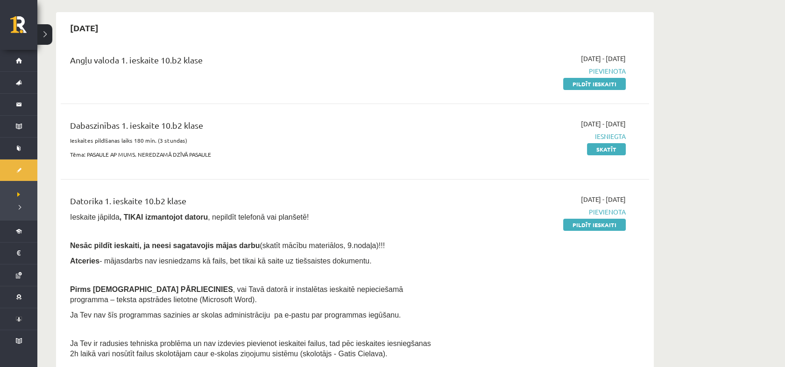
scroll to position [80, 0]
click at [603, 153] on link "Skatīt" at bounding box center [606, 149] width 39 height 12
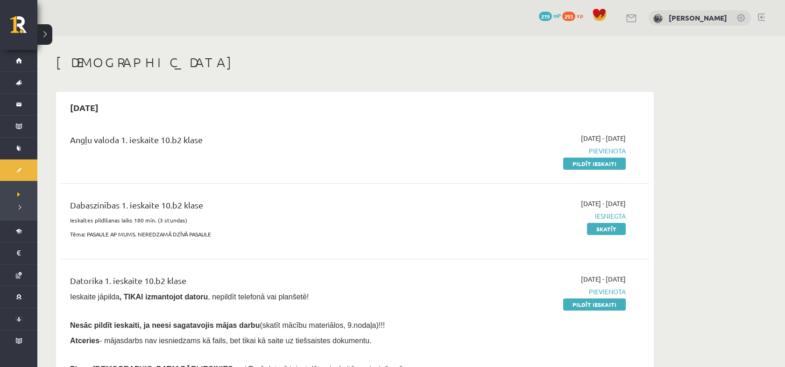
scroll to position [80, 0]
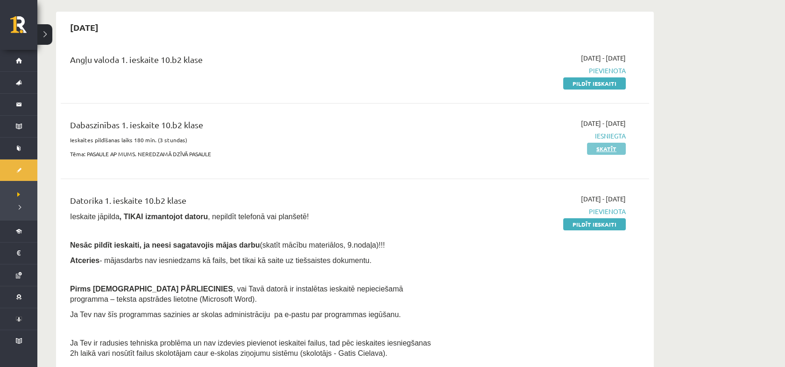
click at [601, 148] on link "Skatīt" at bounding box center [606, 149] width 39 height 12
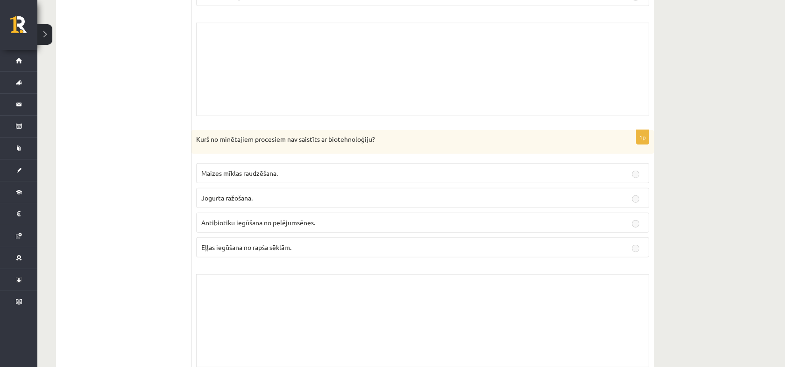
scroll to position [4881, 0]
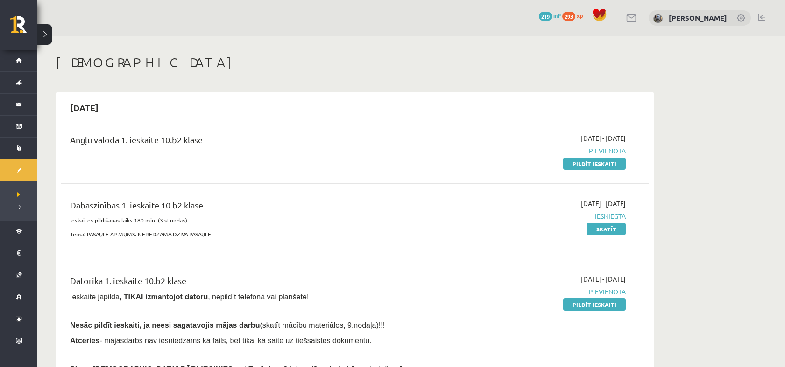
scroll to position [80, 0]
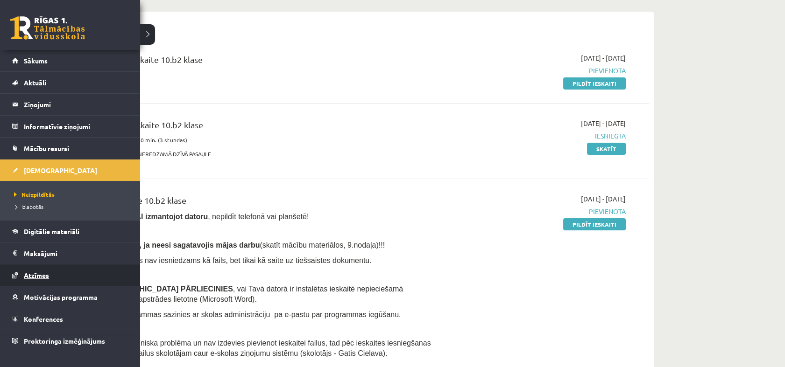
click at [72, 279] on link "Atzīmes" at bounding box center [70, 275] width 116 height 21
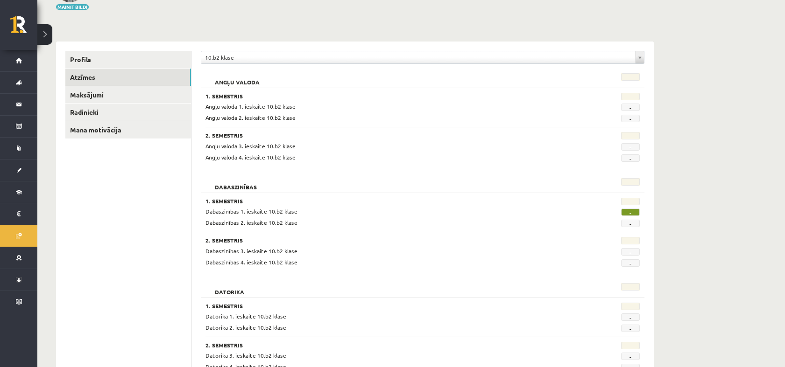
click at [631, 212] on span "-" at bounding box center [630, 212] width 19 height 7
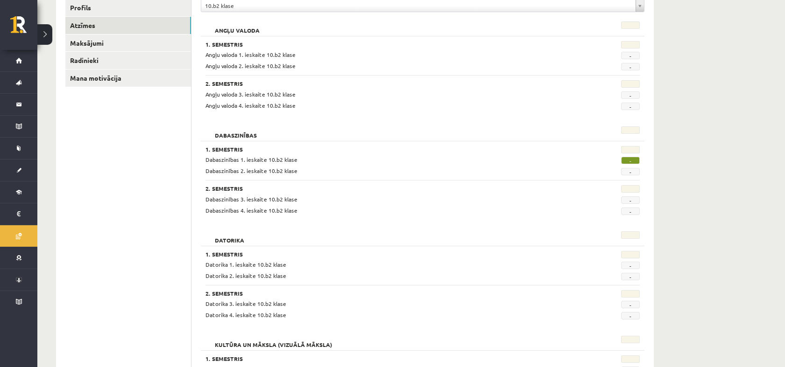
scroll to position [141, 0]
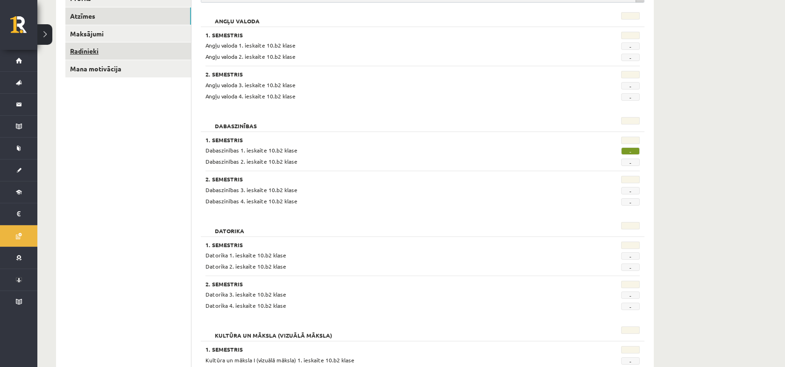
click at [169, 50] on link "Radinieki" at bounding box center [128, 50] width 126 height 17
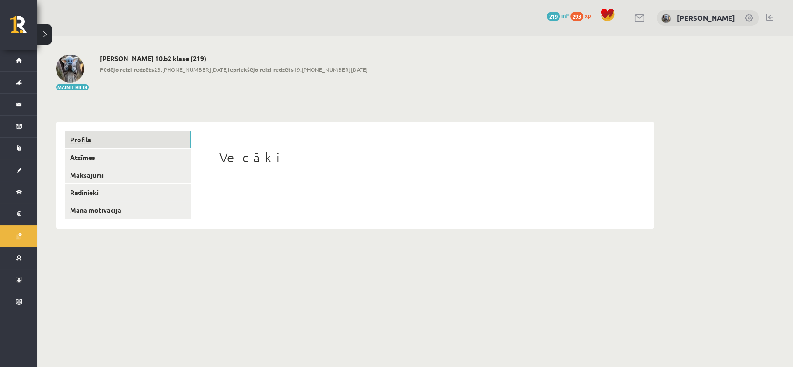
click at [159, 143] on link "Profils" at bounding box center [128, 139] width 126 height 17
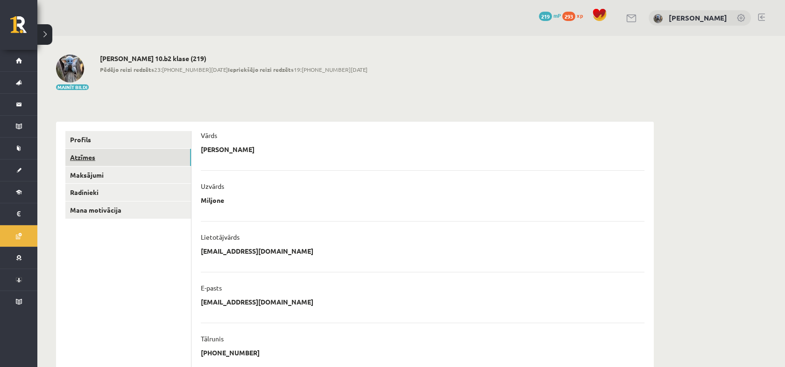
click at [156, 151] on link "Atzīmes" at bounding box center [128, 157] width 126 height 17
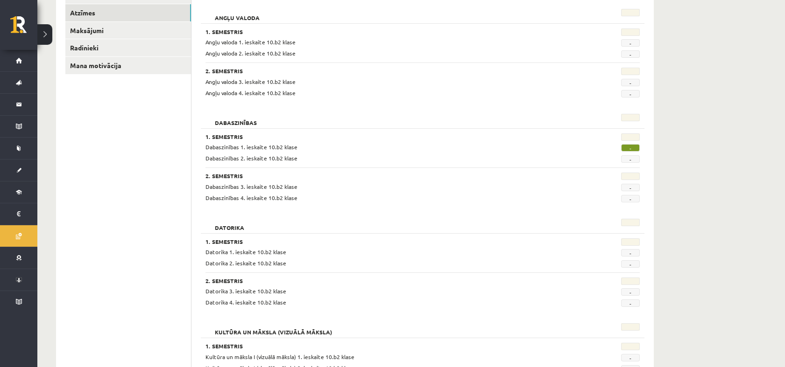
scroll to position [131, 0]
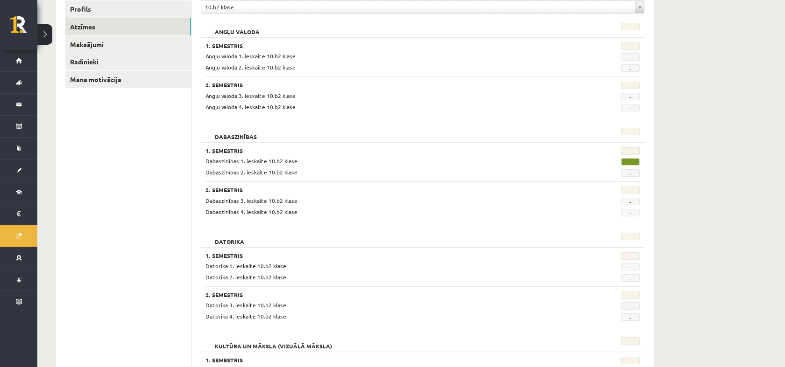
click at [632, 161] on span "-" at bounding box center [630, 161] width 19 height 7
click at [246, 163] on span "Dabaszinības 1. ieskaite 10.b2 klase" at bounding box center [251, 160] width 92 height 7
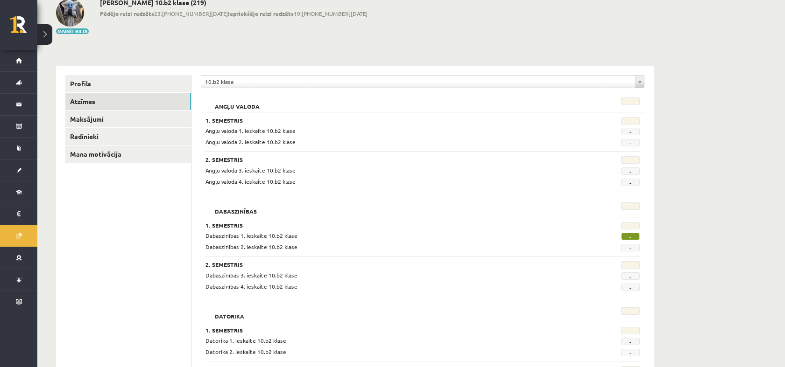
scroll to position [29, 0]
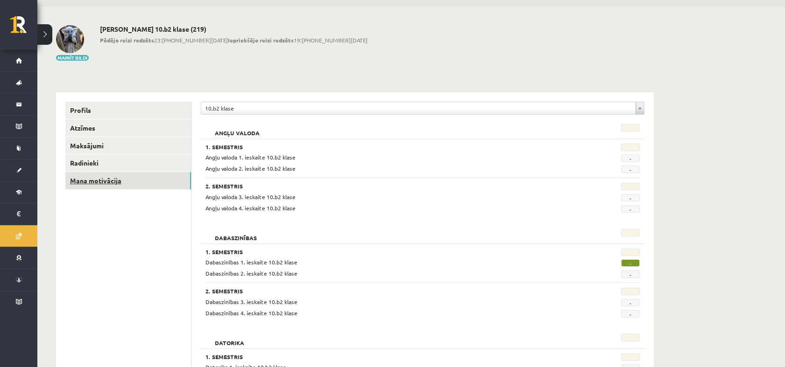
click at [149, 175] on link "Mana motivācija" at bounding box center [128, 180] width 126 height 17
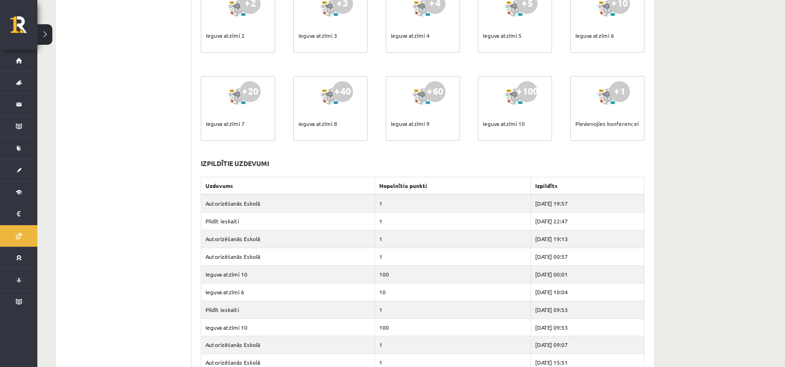
scroll to position [380, 0]
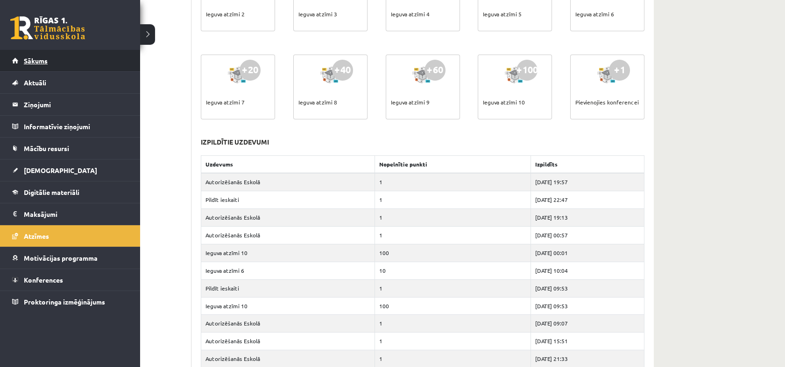
click at [57, 67] on link "Sākums" at bounding box center [70, 60] width 116 height 21
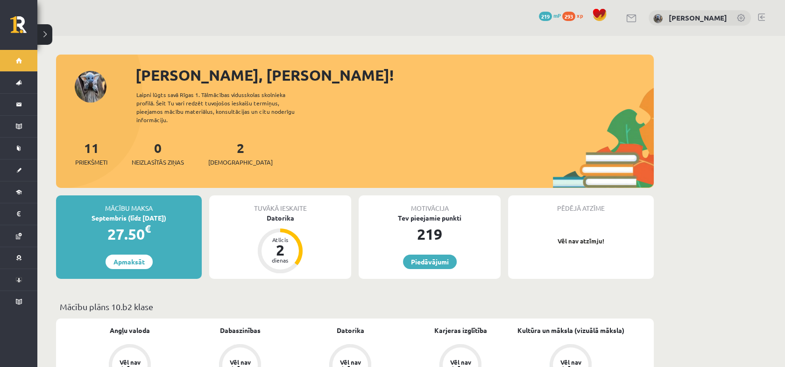
click at [539, 14] on span "219" at bounding box center [545, 16] width 13 height 9
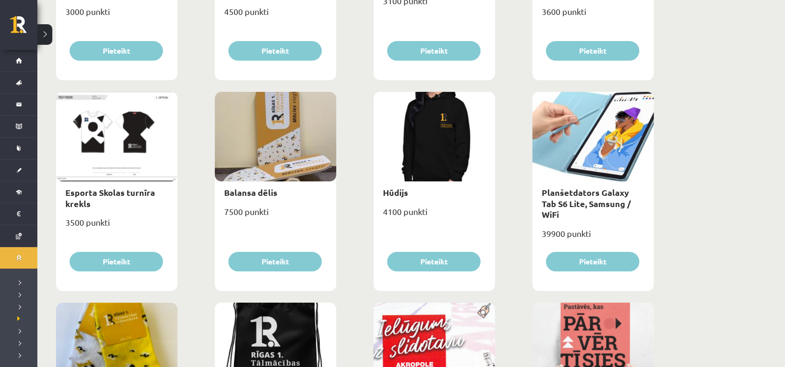
scroll to position [482, 0]
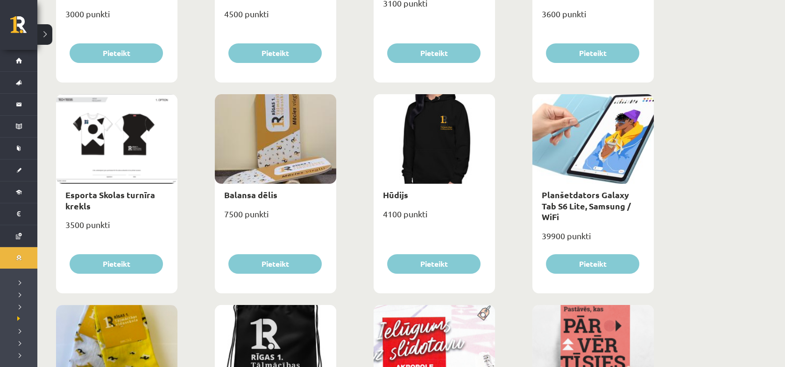
click at [434, 147] on div at bounding box center [433, 139] width 121 height 90
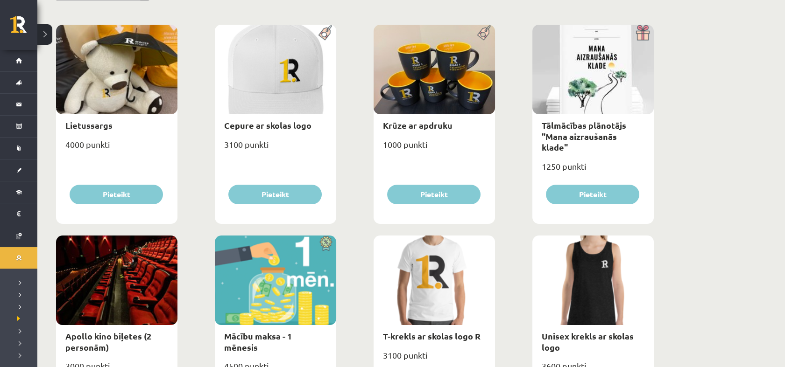
scroll to position [96, 0]
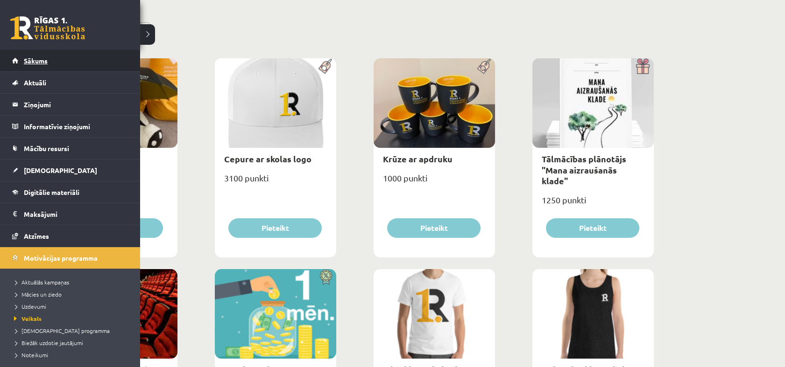
click at [15, 64] on link "Sākums" at bounding box center [70, 60] width 116 height 21
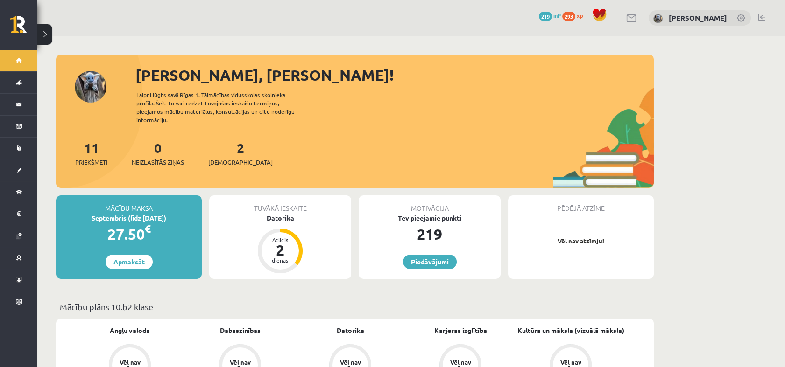
click at [562, 19] on span "293" at bounding box center [568, 16] width 13 height 9
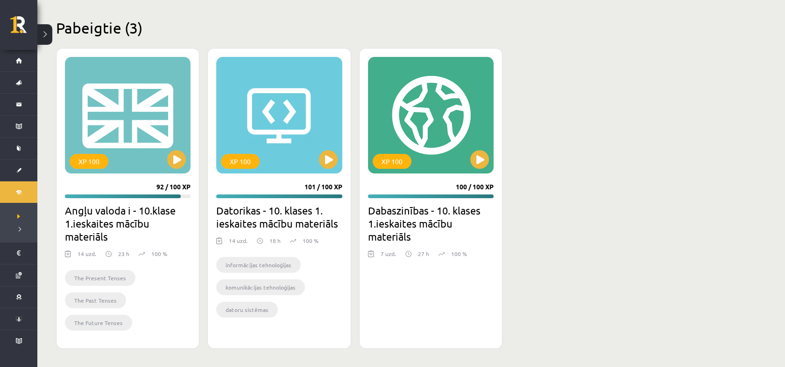
scroll to position [271, 0]
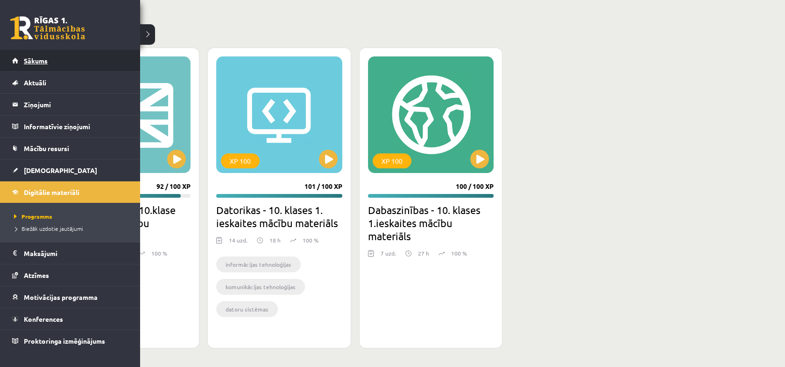
click at [15, 56] on link "Sākums" at bounding box center [70, 60] width 116 height 21
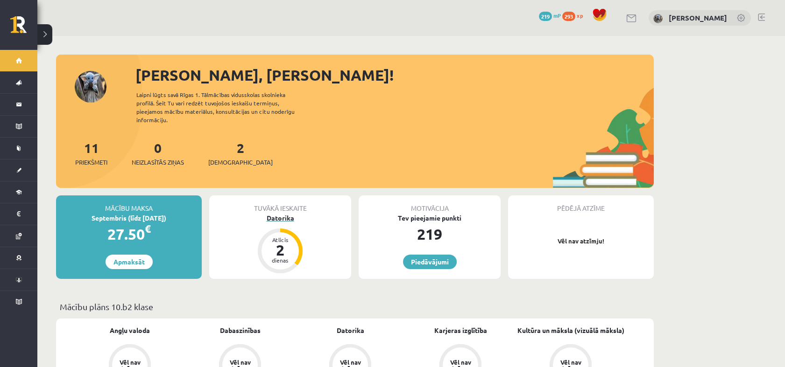
click at [288, 243] on div "2" at bounding box center [280, 250] width 28 height 15
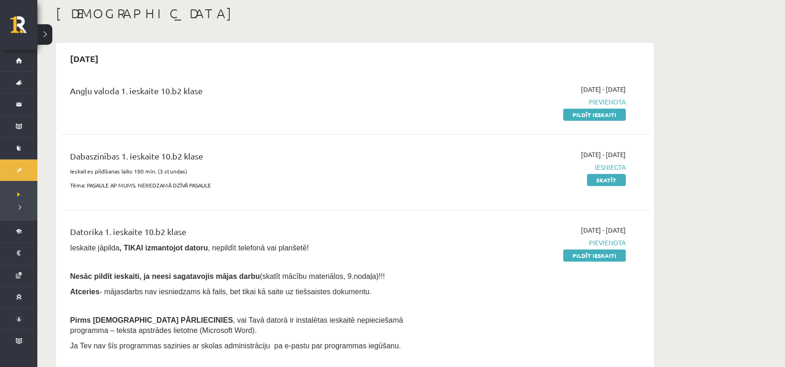
scroll to position [51, 0]
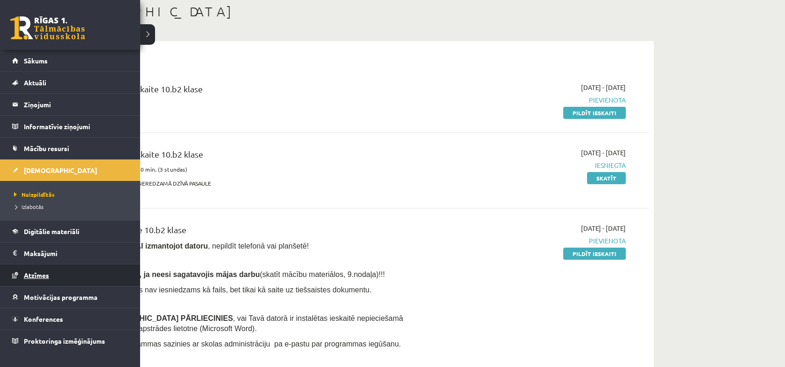
click at [27, 278] on link "Atzīmes" at bounding box center [70, 275] width 116 height 21
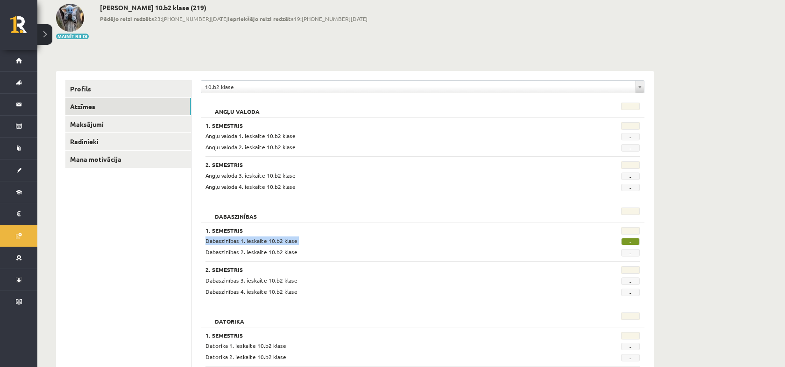
click at [631, 232] on div "1. Semestris Dabaszinības 1. ieskaite 10.b2 klase - Dabaszinības 2. ieskaite 10…" at bounding box center [422, 241] width 434 height 29
click at [537, 250] on div "Dabaszinības 2. ieskaite 10.b2 klase" at bounding box center [384, 252] width 373 height 9
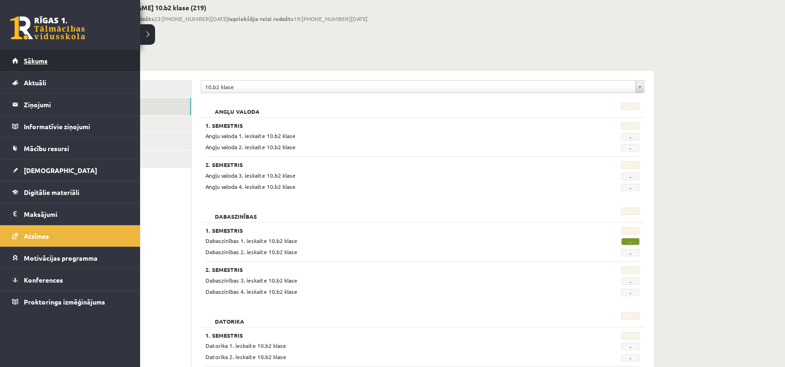
click at [50, 60] on link "Sākums" at bounding box center [70, 60] width 116 height 21
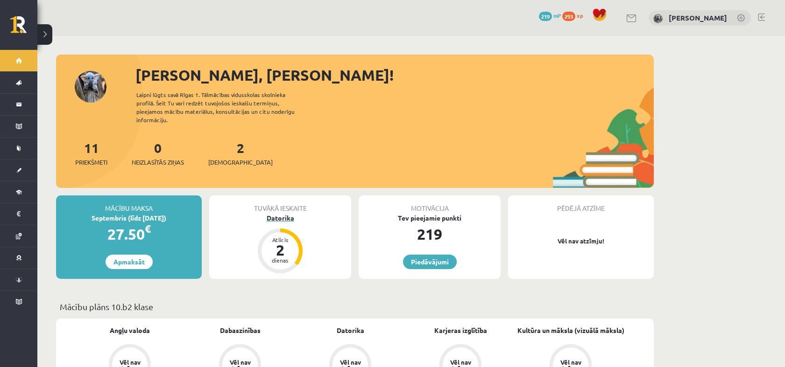
click at [262, 246] on div "Atlicis 2 dienas" at bounding box center [279, 250] width 37 height 37
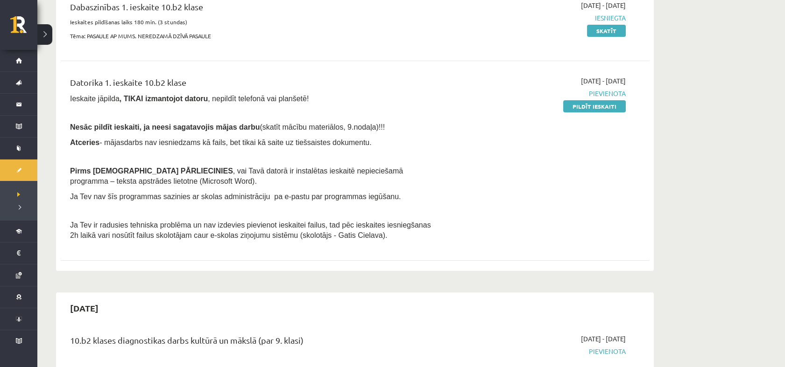
scroll to position [206, 0]
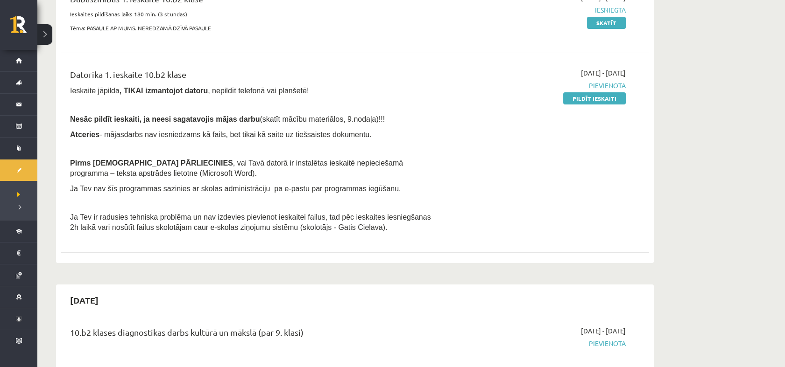
click at [362, 253] on div "Angļu valoda 1. ieskaite 10.b2 klase [DATE] - [DATE] [GEOGRAPHIC_DATA] Pildīt i…" at bounding box center [355, 88] width 588 height 341
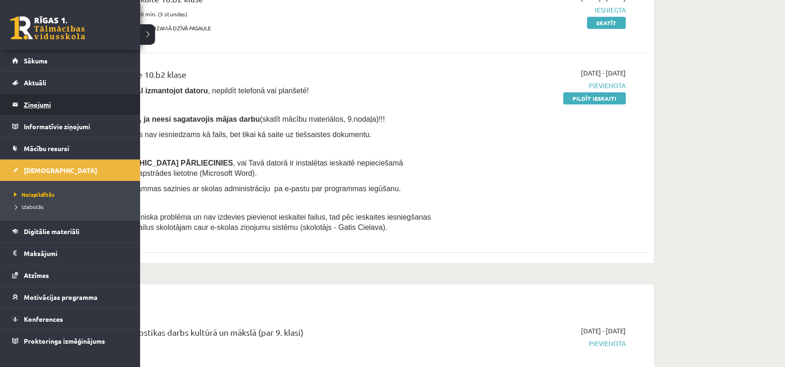
click at [55, 98] on legend "Ziņojumi 0" at bounding box center [76, 104] width 105 height 21
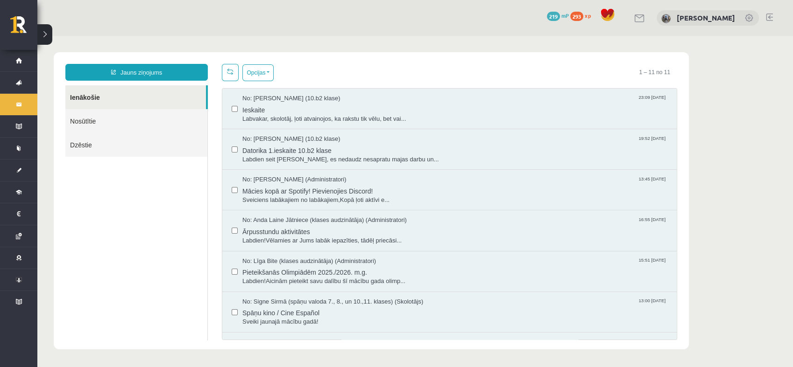
click at [95, 117] on link "Nosūtītie" at bounding box center [136, 121] width 142 height 24
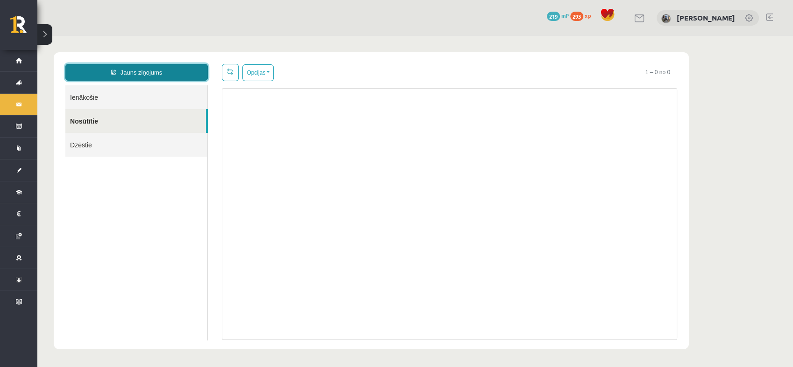
click at [142, 69] on link "Jauns ziņojums" at bounding box center [136, 72] width 142 height 17
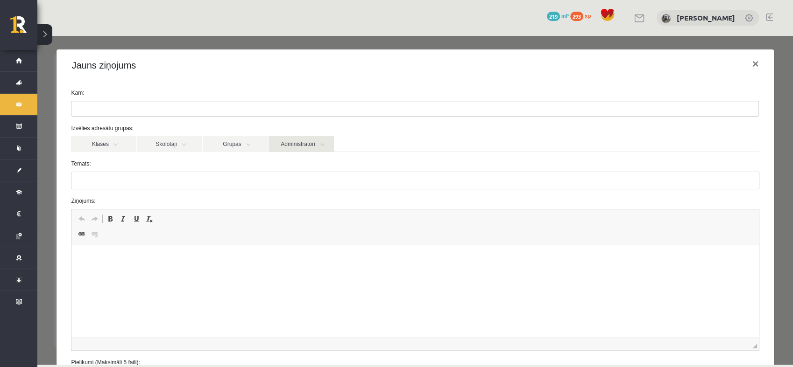
click at [297, 149] on link "Administratori" at bounding box center [300, 144] width 65 height 16
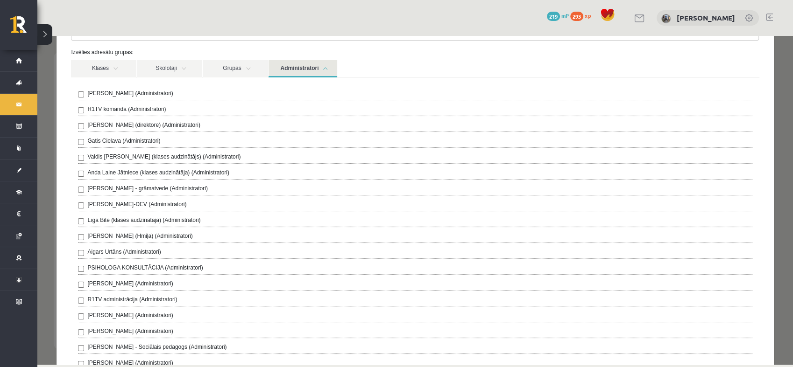
scroll to position [74, 0]
click at [197, 173] on label "Anda Laine Jātniece (klases audzinātāja) (Administratori)" at bounding box center [158, 174] width 142 height 8
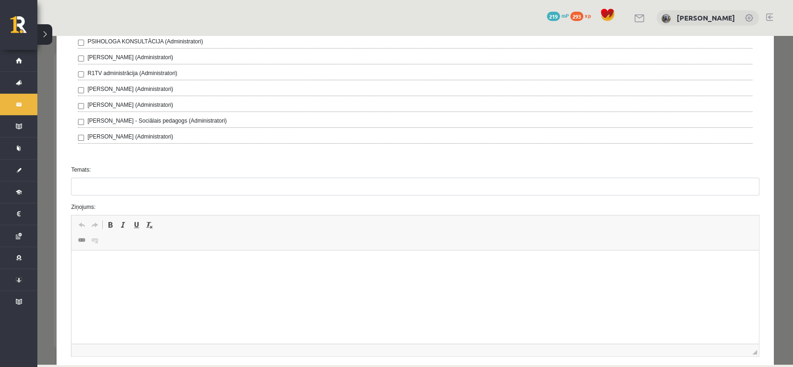
scroll to position [351, 0]
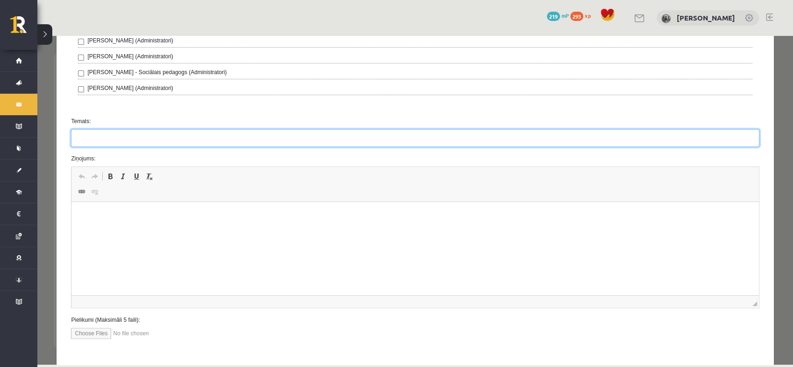
click at [191, 139] on input "Temats:" at bounding box center [415, 138] width 688 height 18
type input "*"
type input "**********"
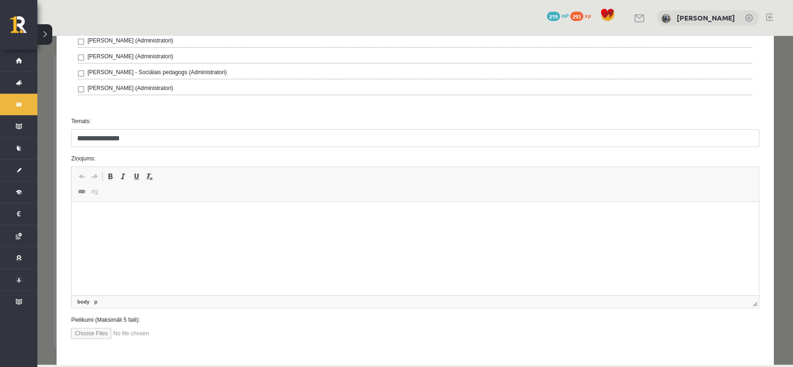
click at [141, 226] on html at bounding box center [414, 216] width 687 height 28
click at [127, 218] on p "**********" at bounding box center [411, 216] width 661 height 10
click at [129, 218] on p "**********" at bounding box center [411, 216] width 661 height 10
click at [129, 216] on p "**********" at bounding box center [411, 216] width 661 height 10
click at [86, 232] on p "**********" at bounding box center [411, 232] width 661 height 10
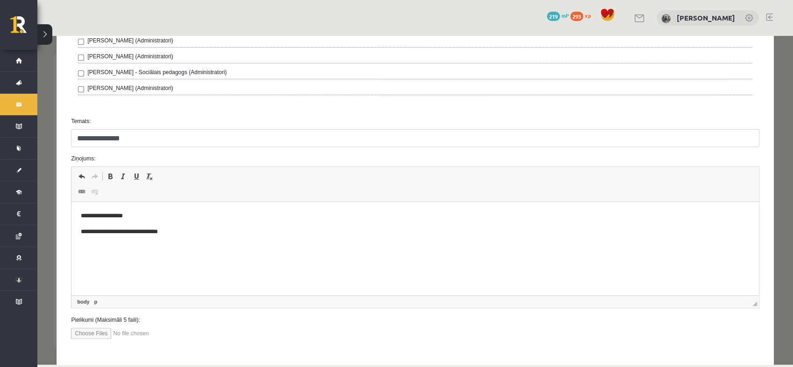
click at [176, 235] on p "**********" at bounding box center [411, 232] width 661 height 10
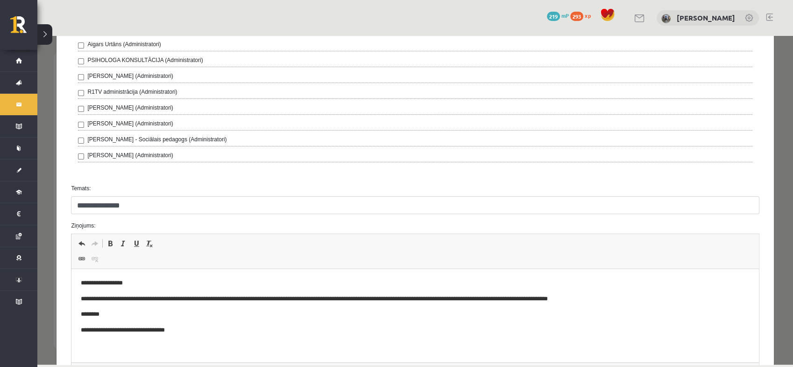
scroll to position [391, 0]
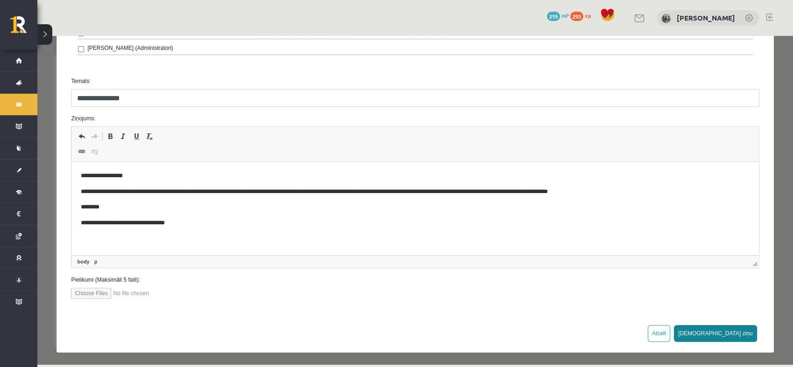
click at [729, 332] on button "Sūtīt ziņu" at bounding box center [715, 333] width 83 height 17
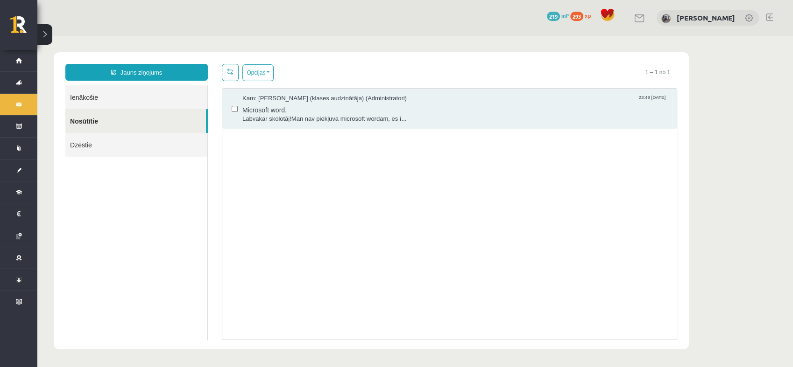
scroll to position [0, 0]
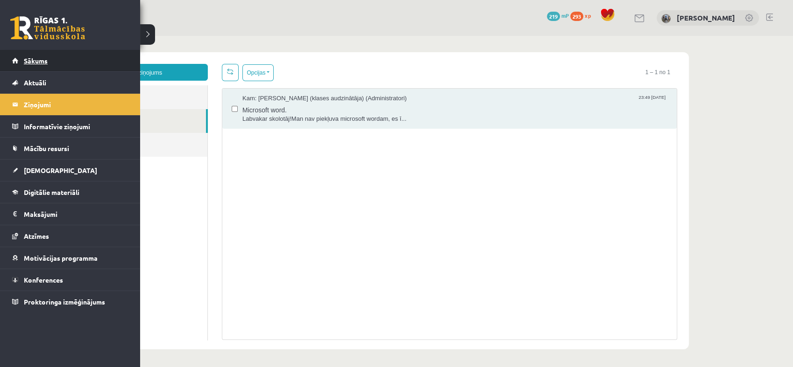
click at [38, 56] on span "Sākums" at bounding box center [36, 60] width 24 height 8
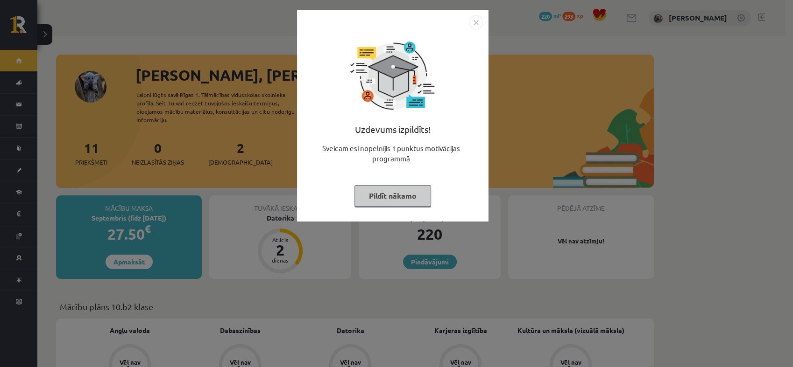
click at [402, 194] on button "Pildīt nākamo" at bounding box center [392, 195] width 77 height 21
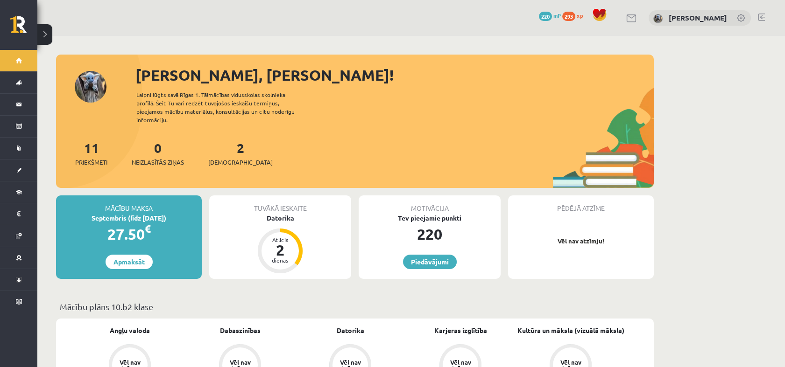
click at [313, 222] on div "Tuvākā ieskaite [GEOGRAPHIC_DATA] Atlicis 2 dienas" at bounding box center [280, 238] width 142 height 84
click at [295, 246] on div "Atlicis 2 dienas" at bounding box center [279, 250] width 37 height 37
